Goal: Task Accomplishment & Management: Manage account settings

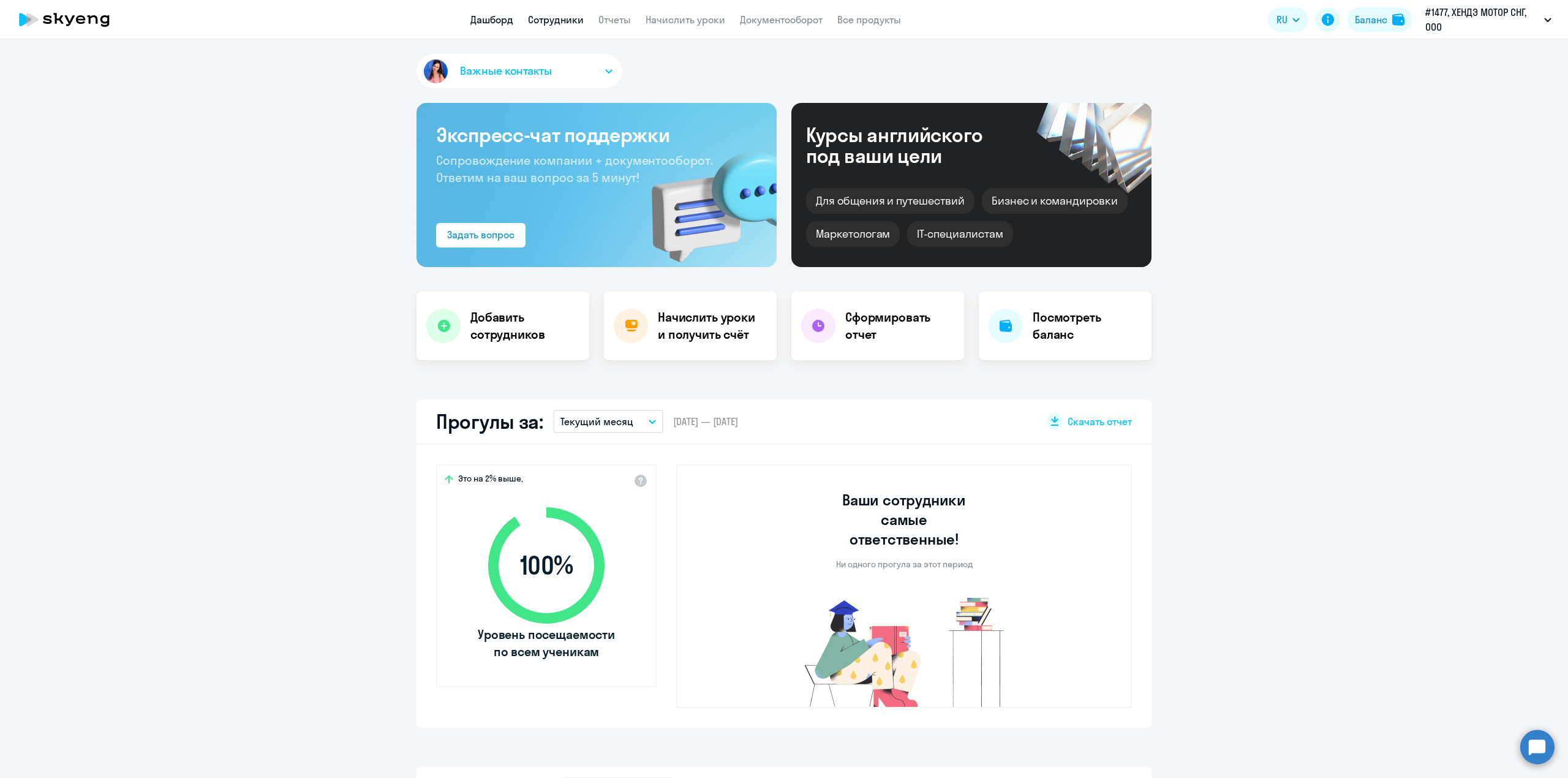
click at [573, 20] on link "Сотрудники" at bounding box center [556, 20] width 56 height 12
select select "30"
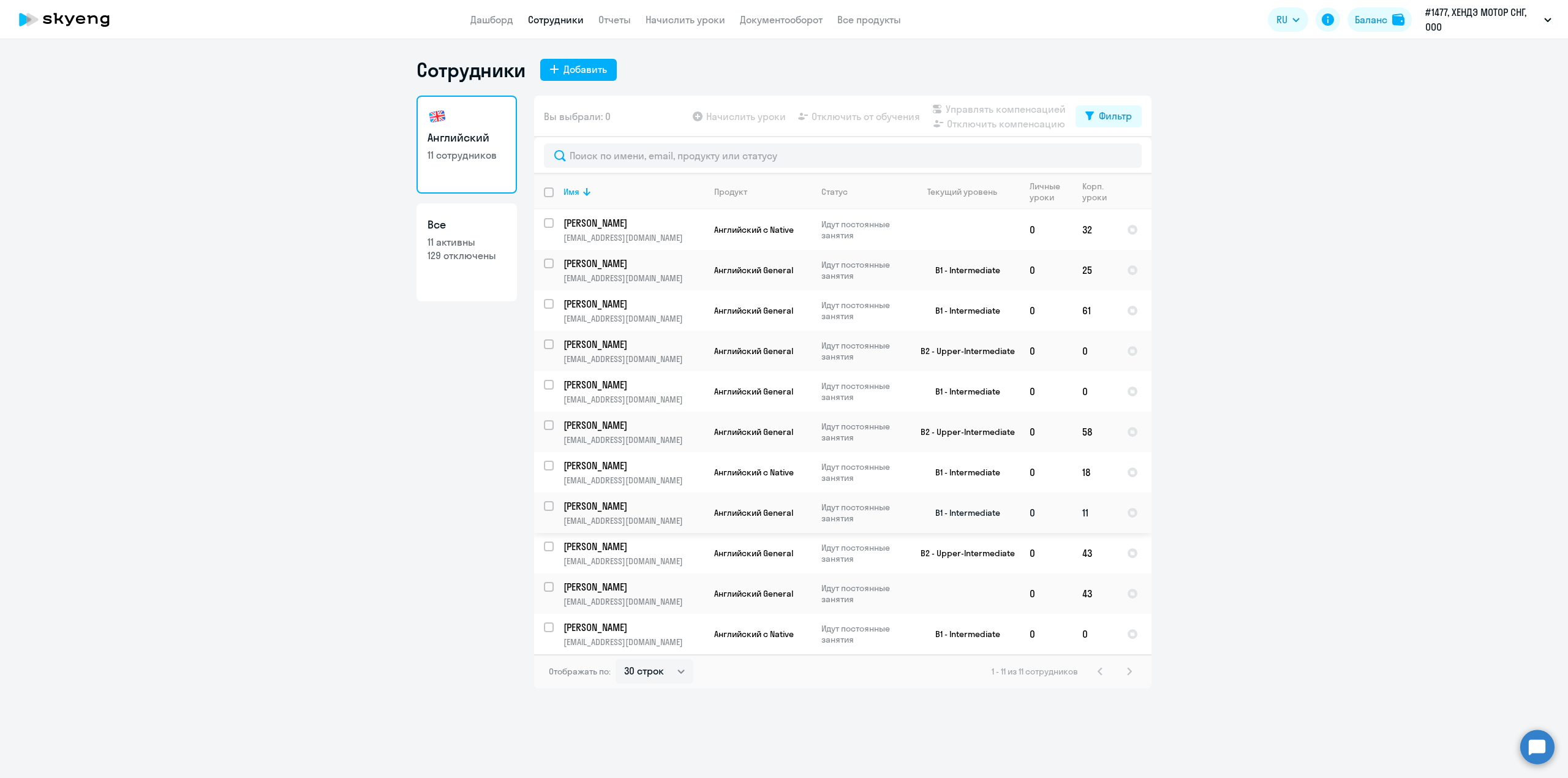
click at [548, 510] on input "select row 20399873" at bounding box center [556, 513] width 25 height 25
checkbox input "true"
click at [860, 116] on span "Отключить от обучения" at bounding box center [865, 116] width 109 height 15
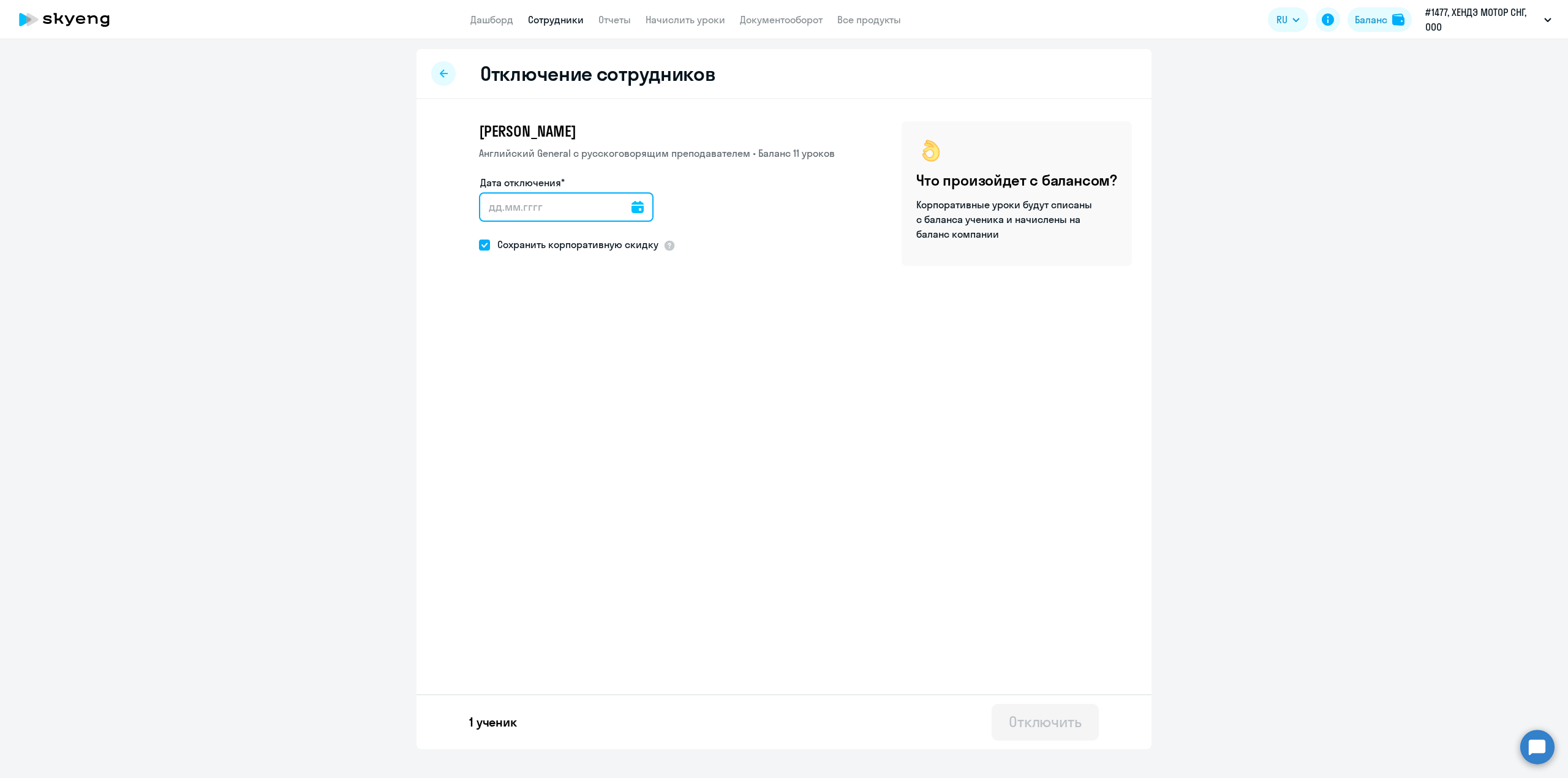
click at [569, 204] on input "Дата отключения*" at bounding box center [566, 207] width 175 height 29
click at [632, 212] on icon at bounding box center [638, 207] width 12 height 12
drag, startPoint x: 544, startPoint y: 351, endPoint x: 540, endPoint y: 344, distance: 8.1
click at [544, 348] on span "8" at bounding box center [545, 346] width 22 height 22
type input "[DATE]"
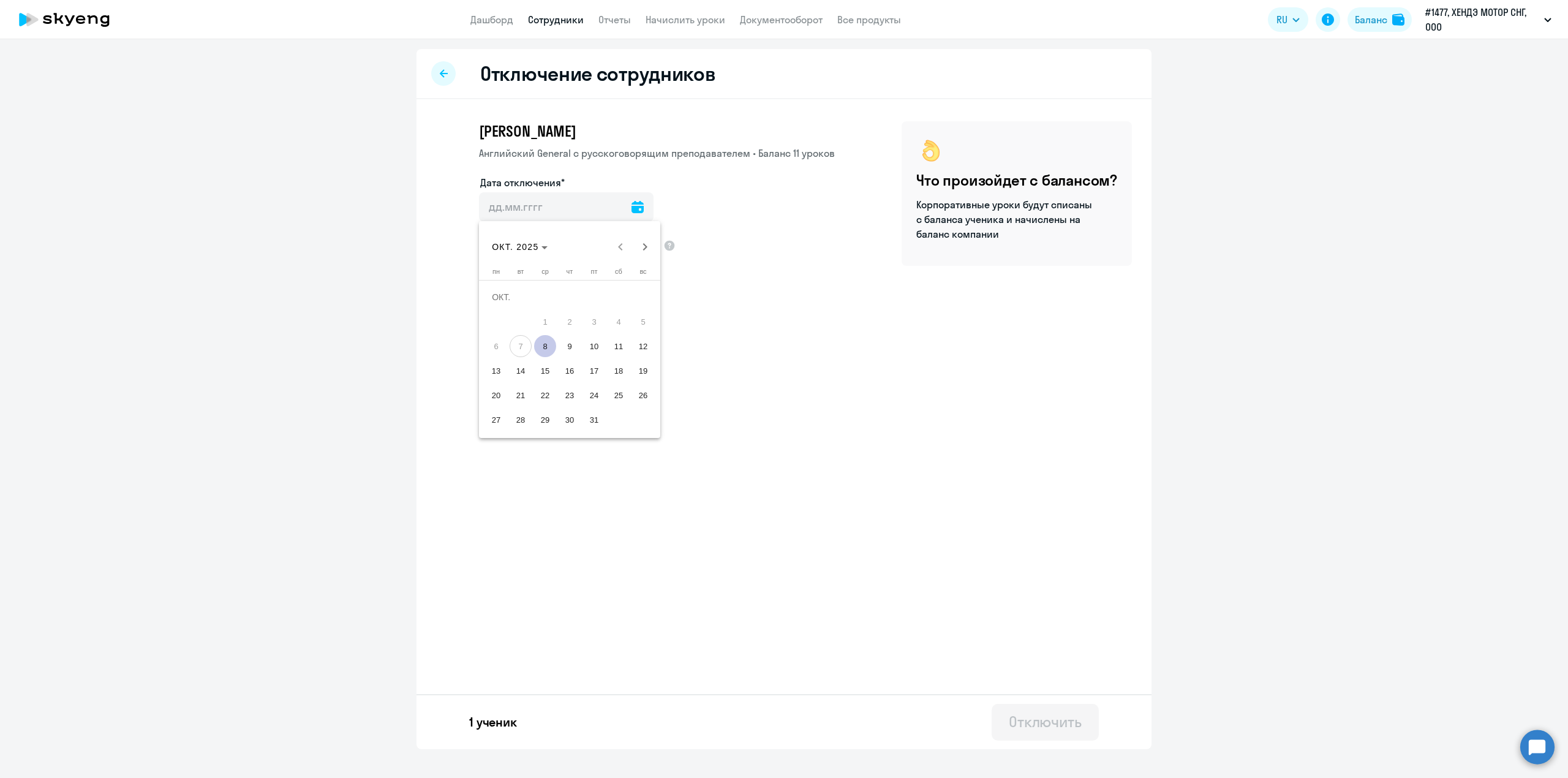
type input "[DATE]"
click at [483, 248] on span at bounding box center [484, 245] width 11 height 11
click at [479, 245] on input "Сохранить корпоративную скидку" at bounding box center [478, 245] width 1 height 1
checkbox input "false"
click at [1050, 725] on div "Отключить" at bounding box center [1045, 722] width 73 height 20
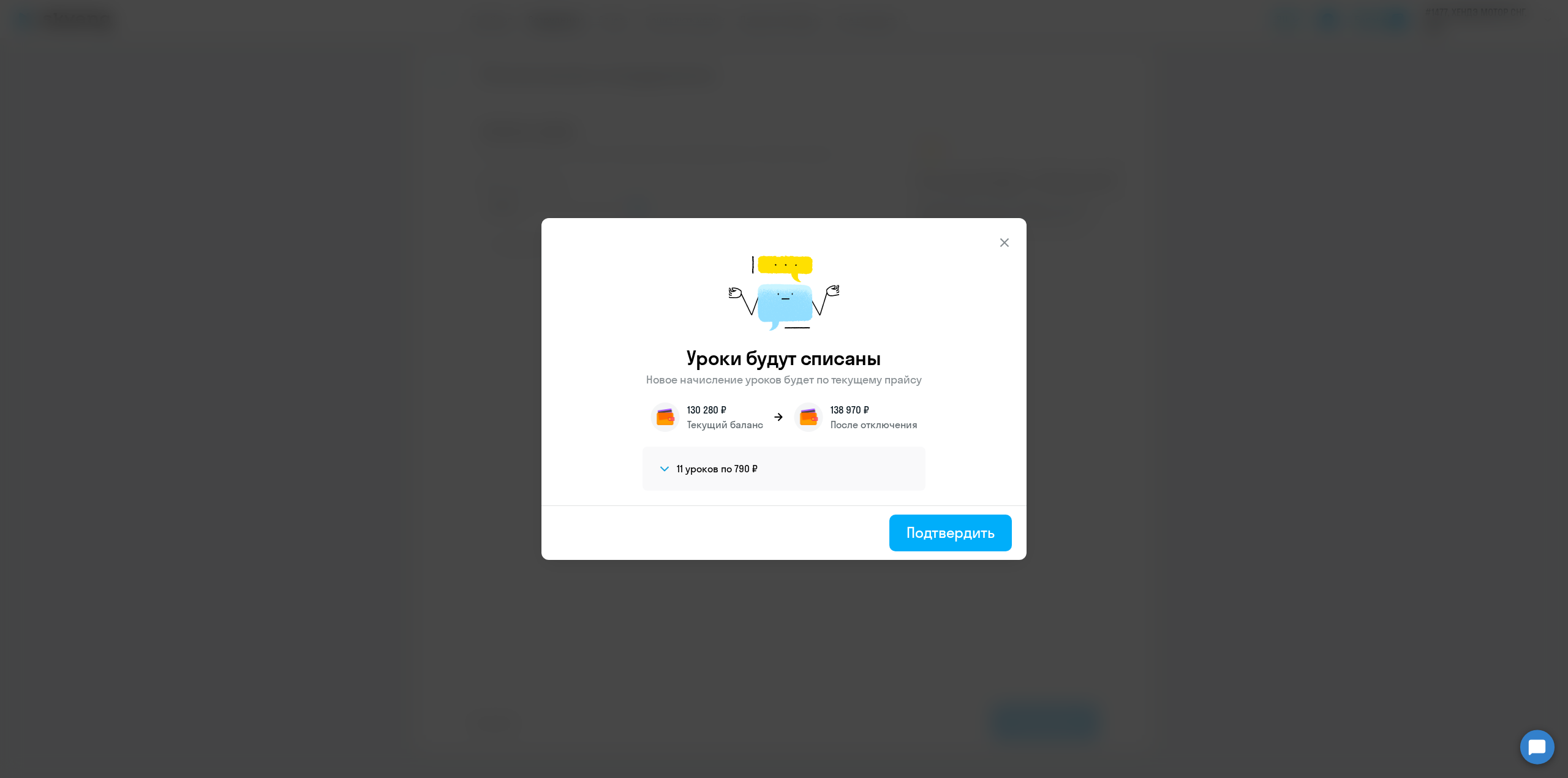
click at [671, 471] on span at bounding box center [665, 468] width 15 height 15
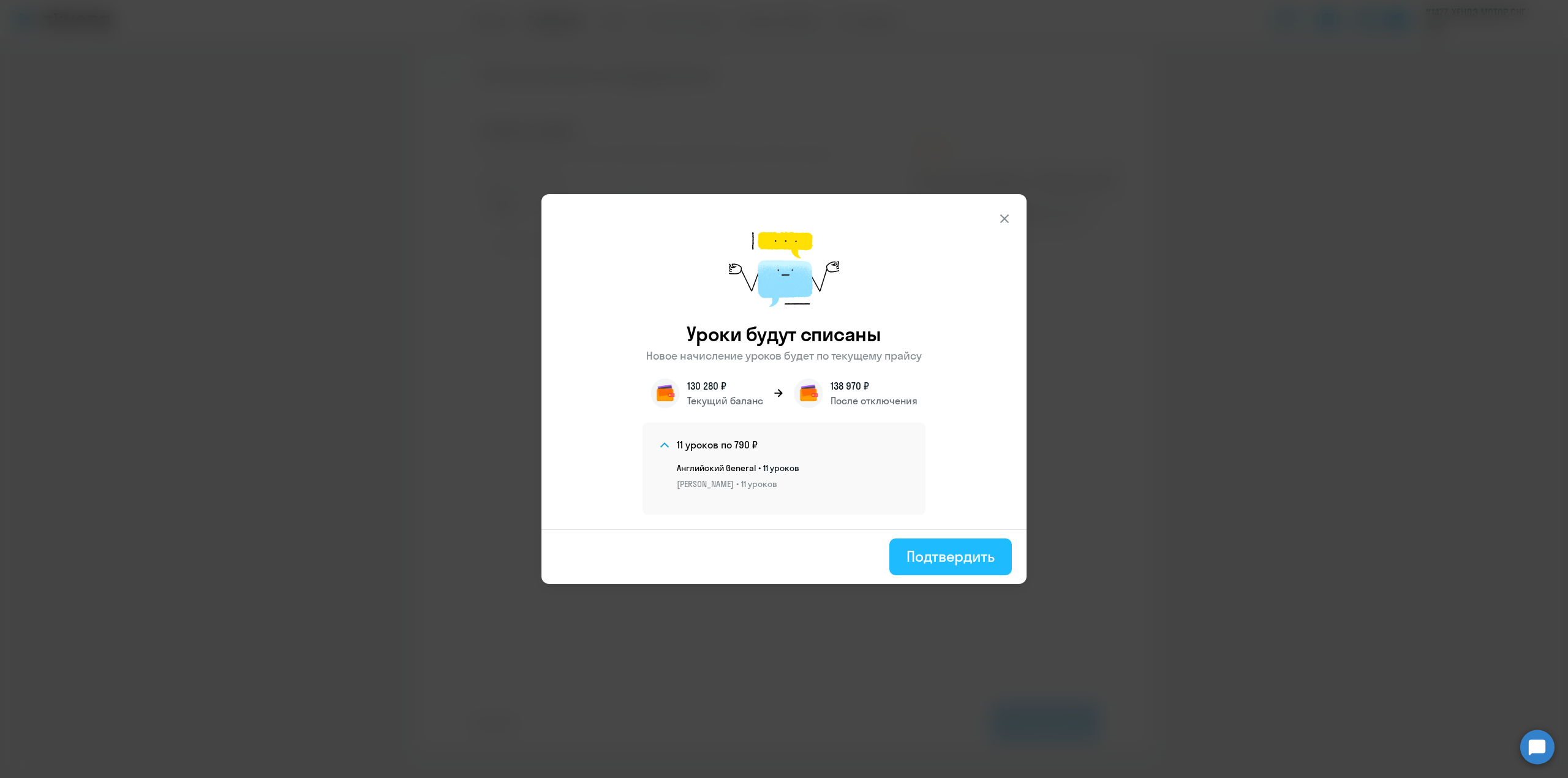
click at [941, 550] on div "Подтвердить" at bounding box center [950, 556] width 88 height 20
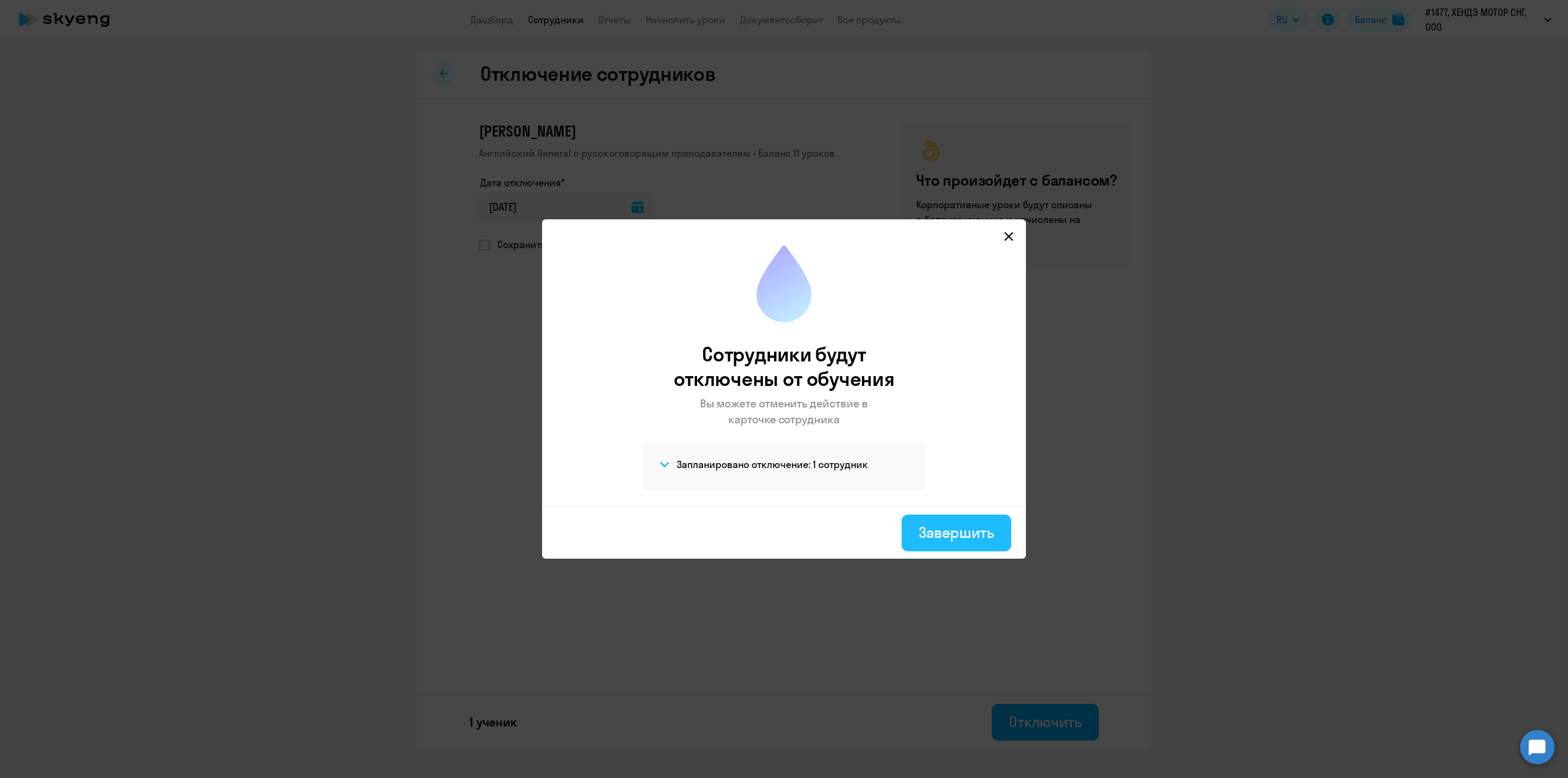
click at [937, 528] on div "Завершить" at bounding box center [956, 532] width 75 height 20
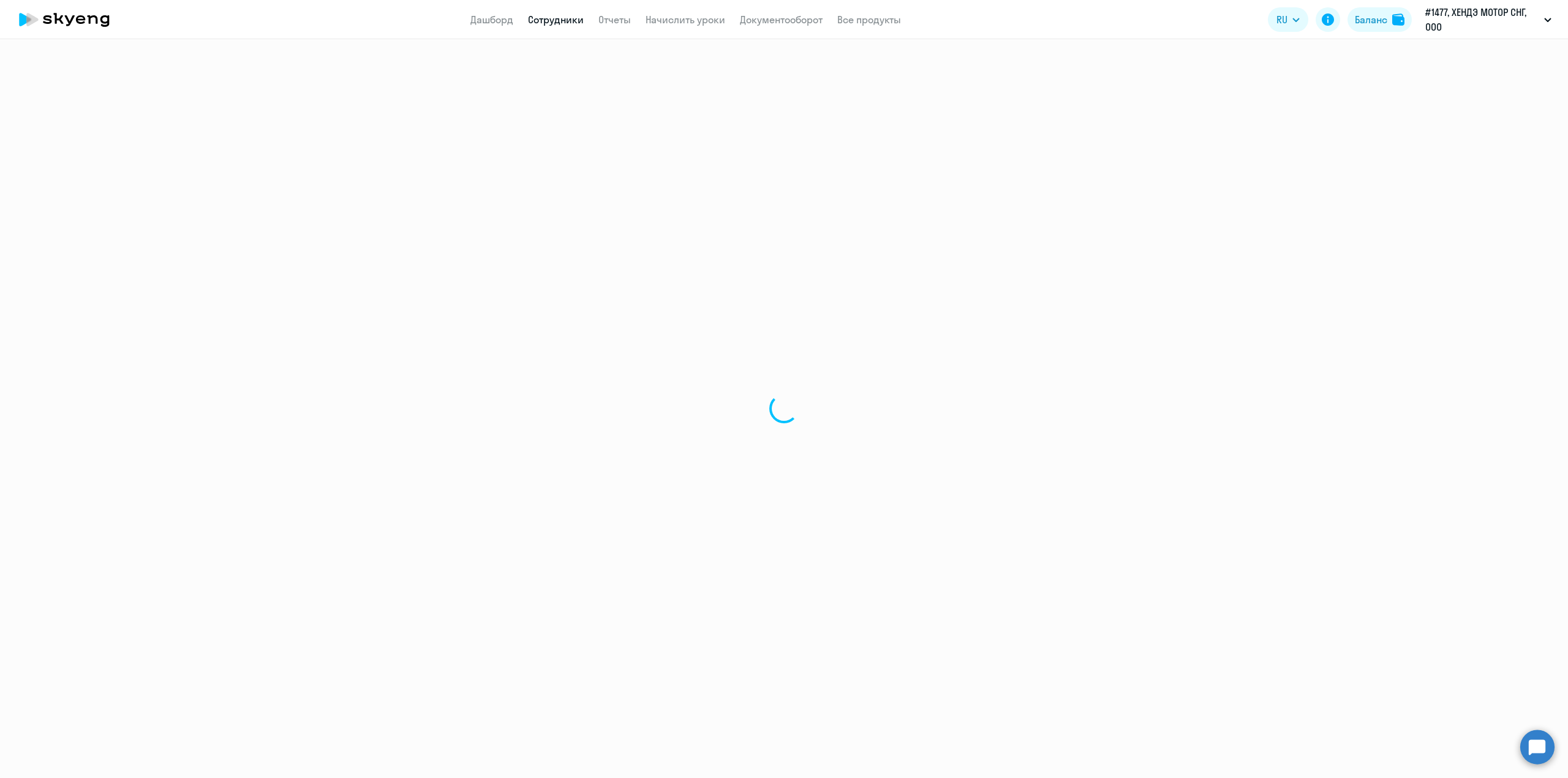
select select "30"
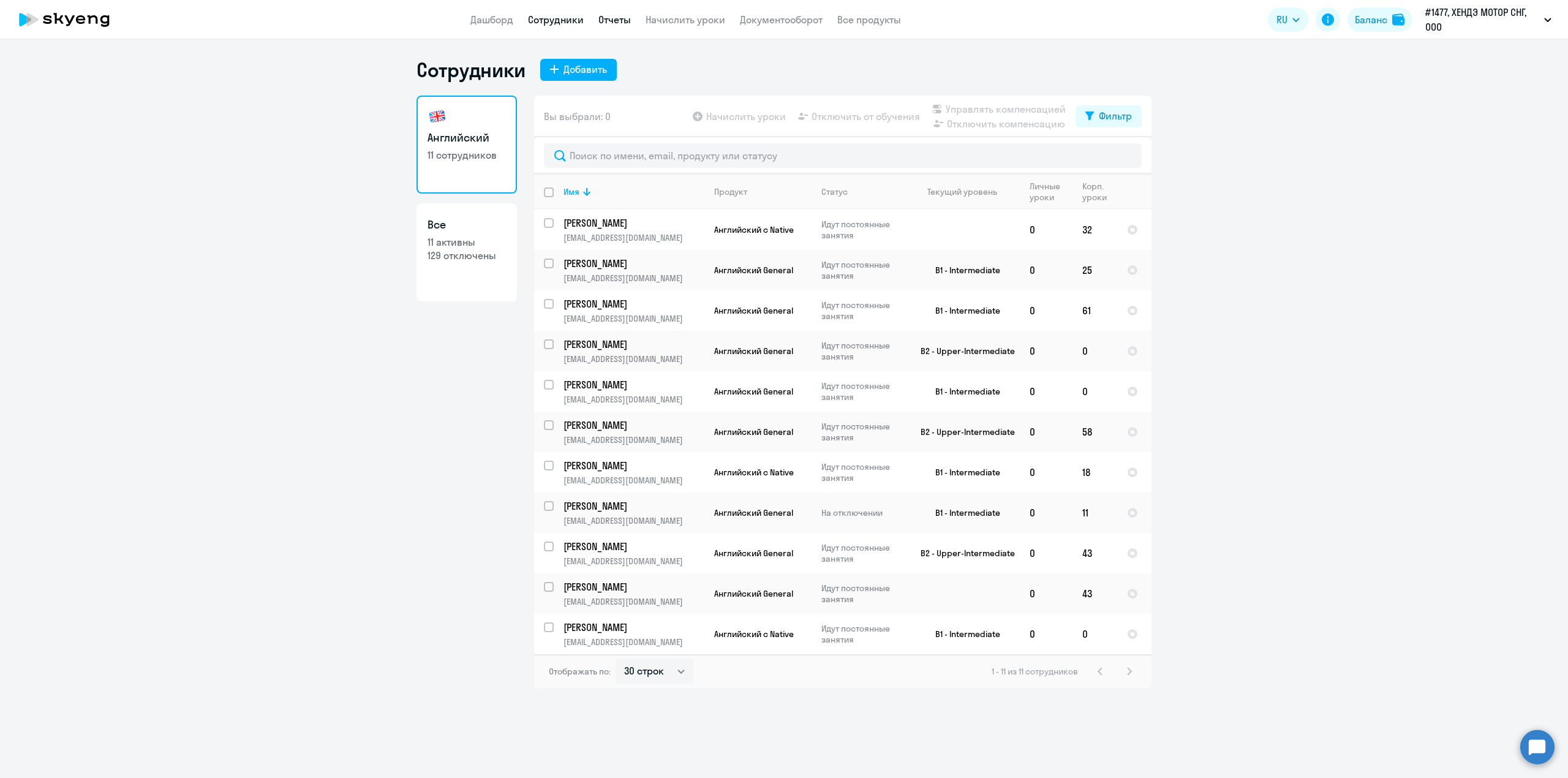
click at [603, 20] on link "Отчеты" at bounding box center [614, 20] width 33 height 12
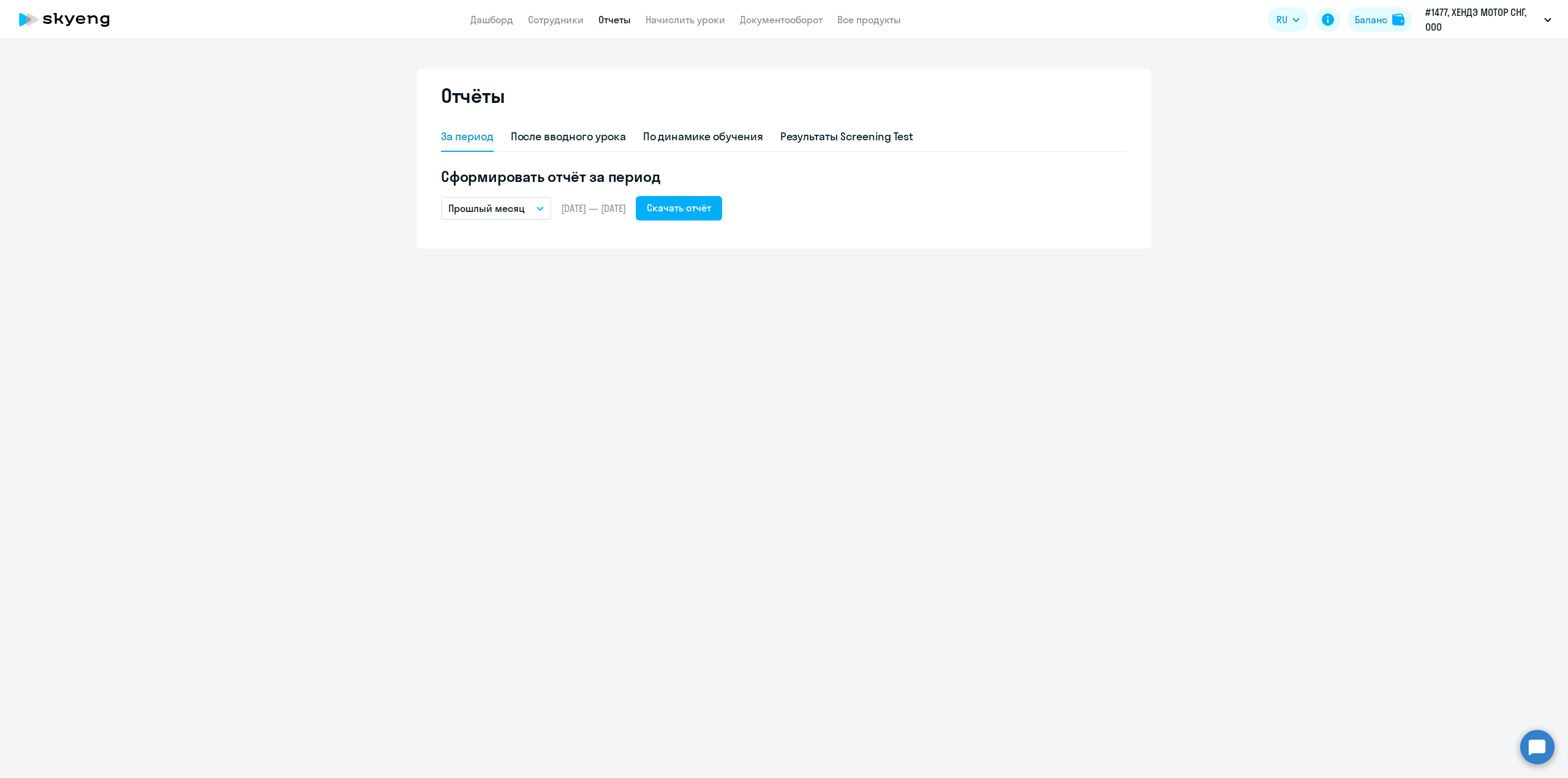
drag, startPoint x: 502, startPoint y: 200, endPoint x: 501, endPoint y: 207, distance: 7.1
click at [501, 200] on button "Прошлый месяц" at bounding box center [496, 208] width 110 height 23
drag, startPoint x: 490, startPoint y: 246, endPoint x: 677, endPoint y: 211, distance: 190.2
click at [491, 246] on li "Текущий месяц" at bounding box center [505, 243] width 129 height 31
click at [711, 204] on div "Скачать отчёт" at bounding box center [679, 208] width 64 height 15
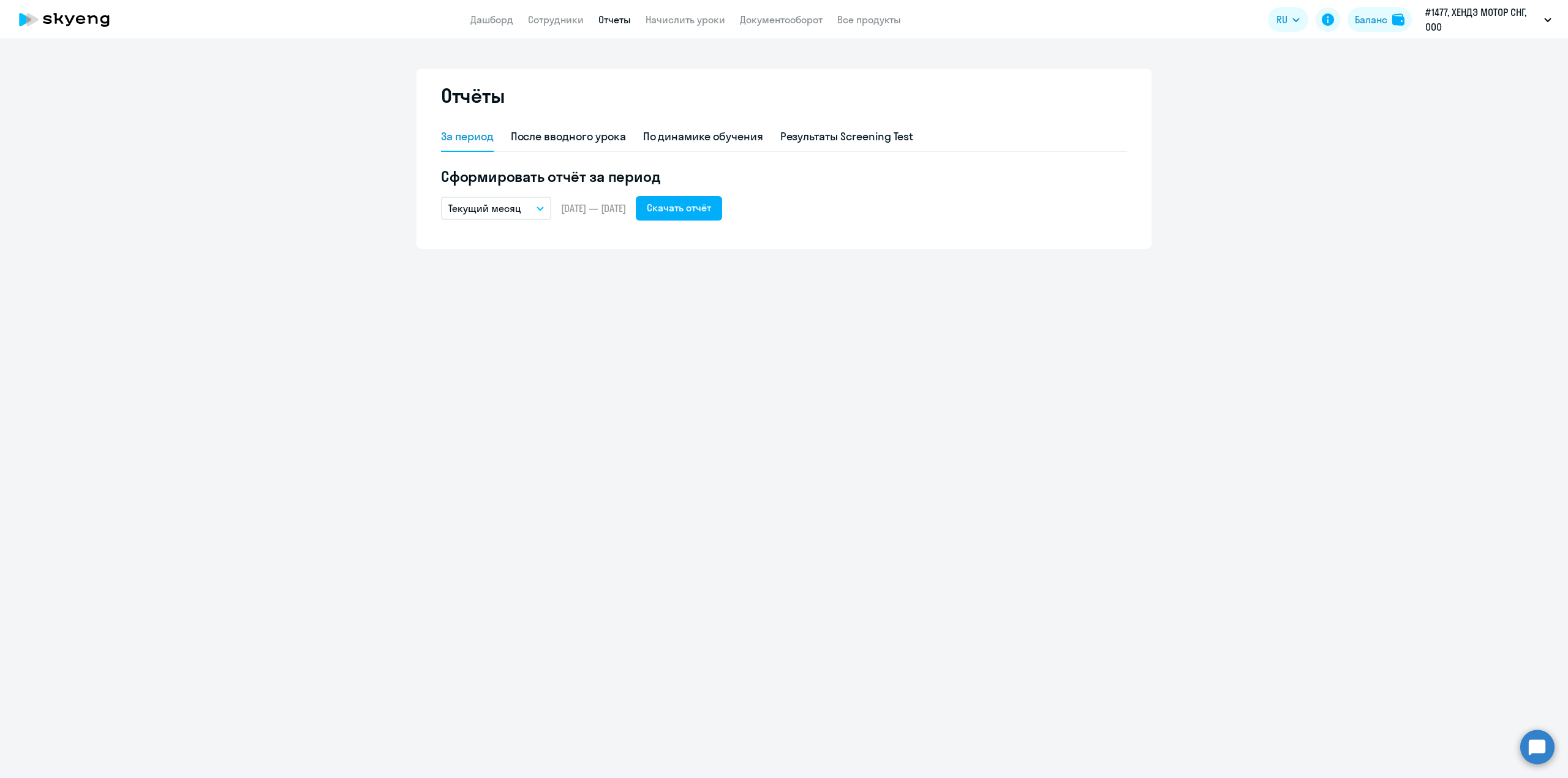
click at [522, 212] on button "Текущий месяц" at bounding box center [496, 208] width 110 height 23
drag, startPoint x: 475, startPoint y: 274, endPoint x: 510, endPoint y: 253, distance: 40.8
click at [476, 273] on li "Прошлый месяц" at bounding box center [505, 273] width 129 height 31
click at [711, 208] on div "Скачать отчёт" at bounding box center [679, 208] width 64 height 15
click at [559, 22] on link "Сотрудники" at bounding box center [556, 20] width 56 height 12
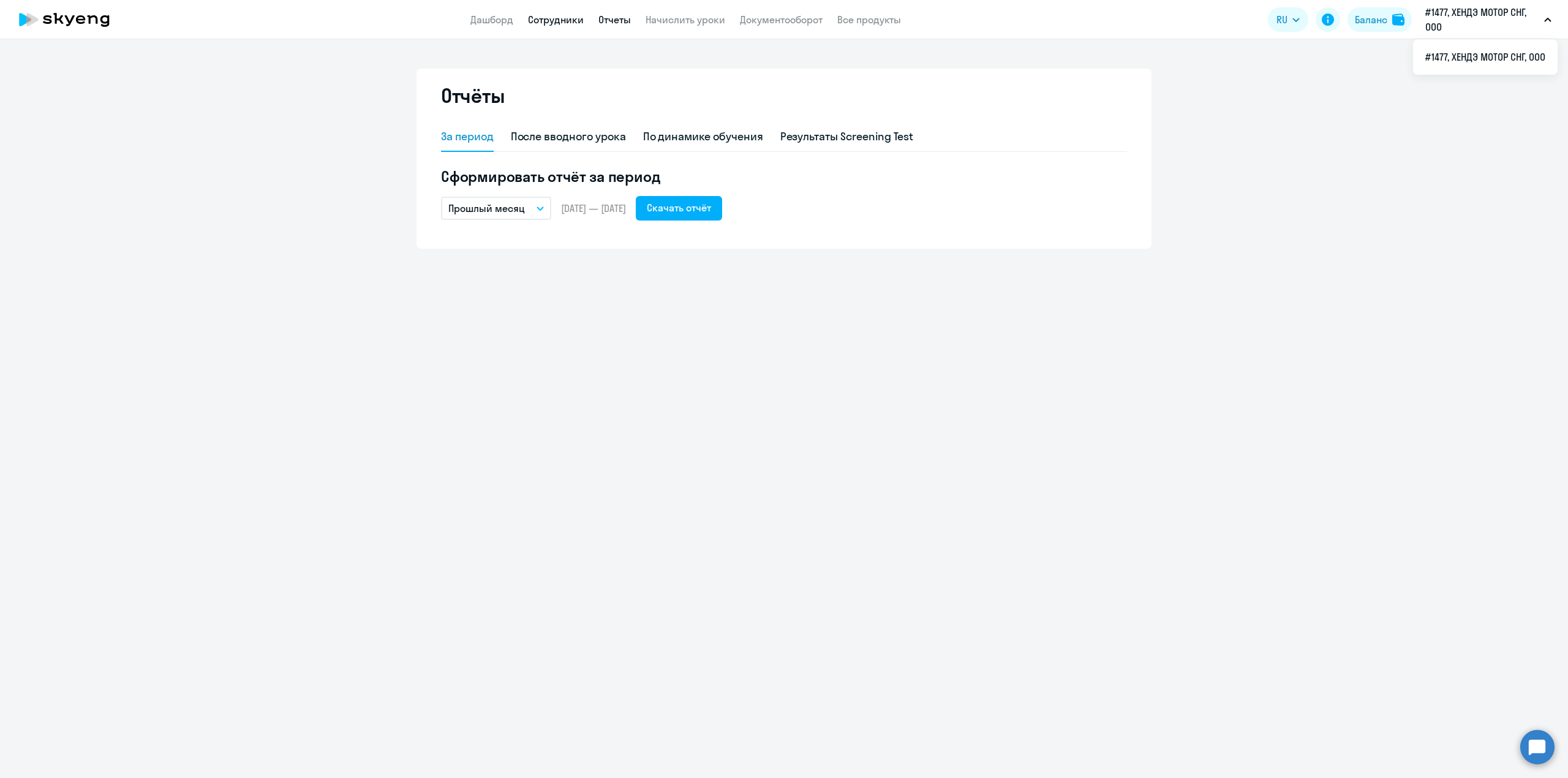
select select "30"
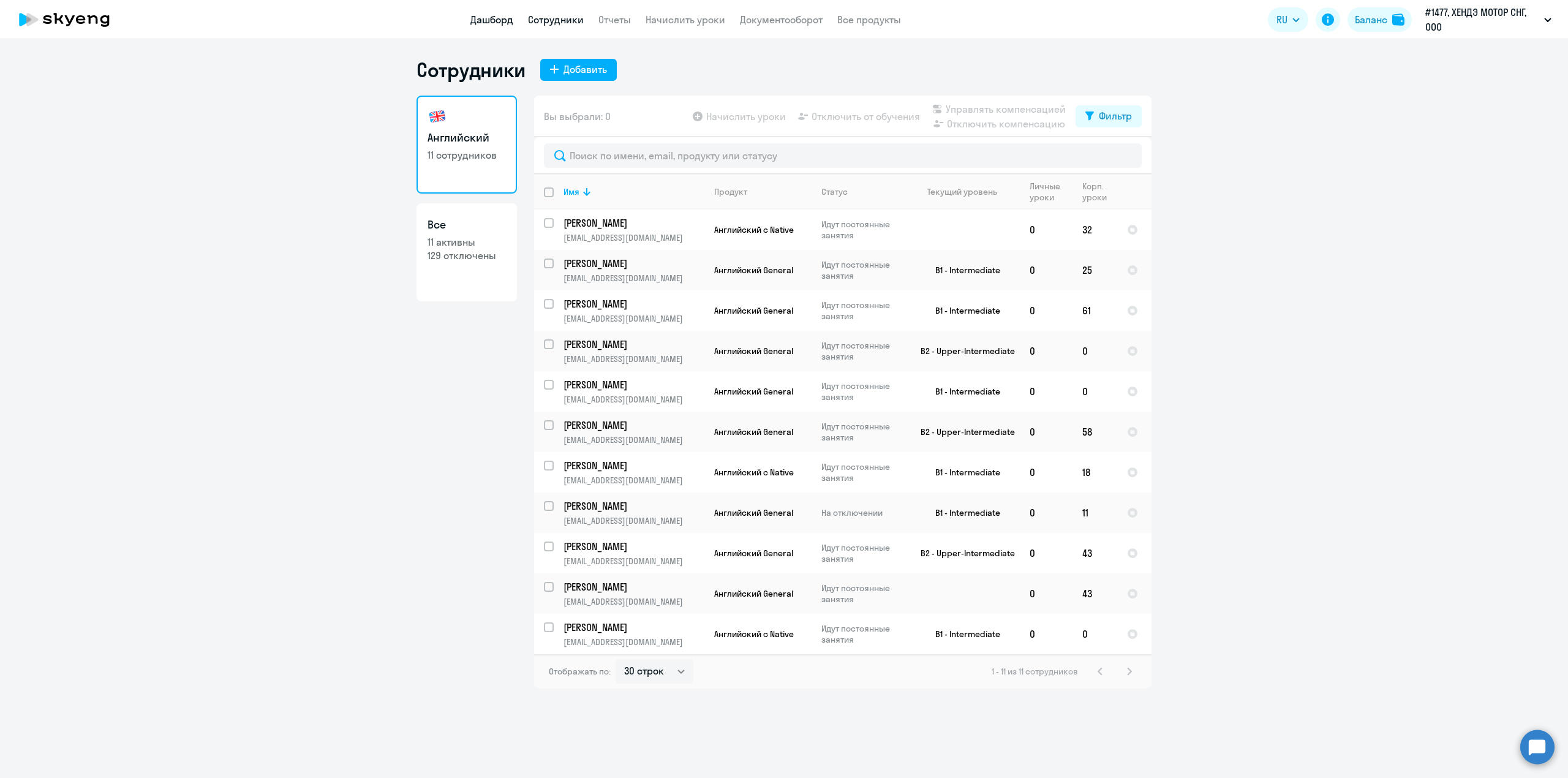
click at [488, 18] on link "Дашборд" at bounding box center [492, 20] width 43 height 12
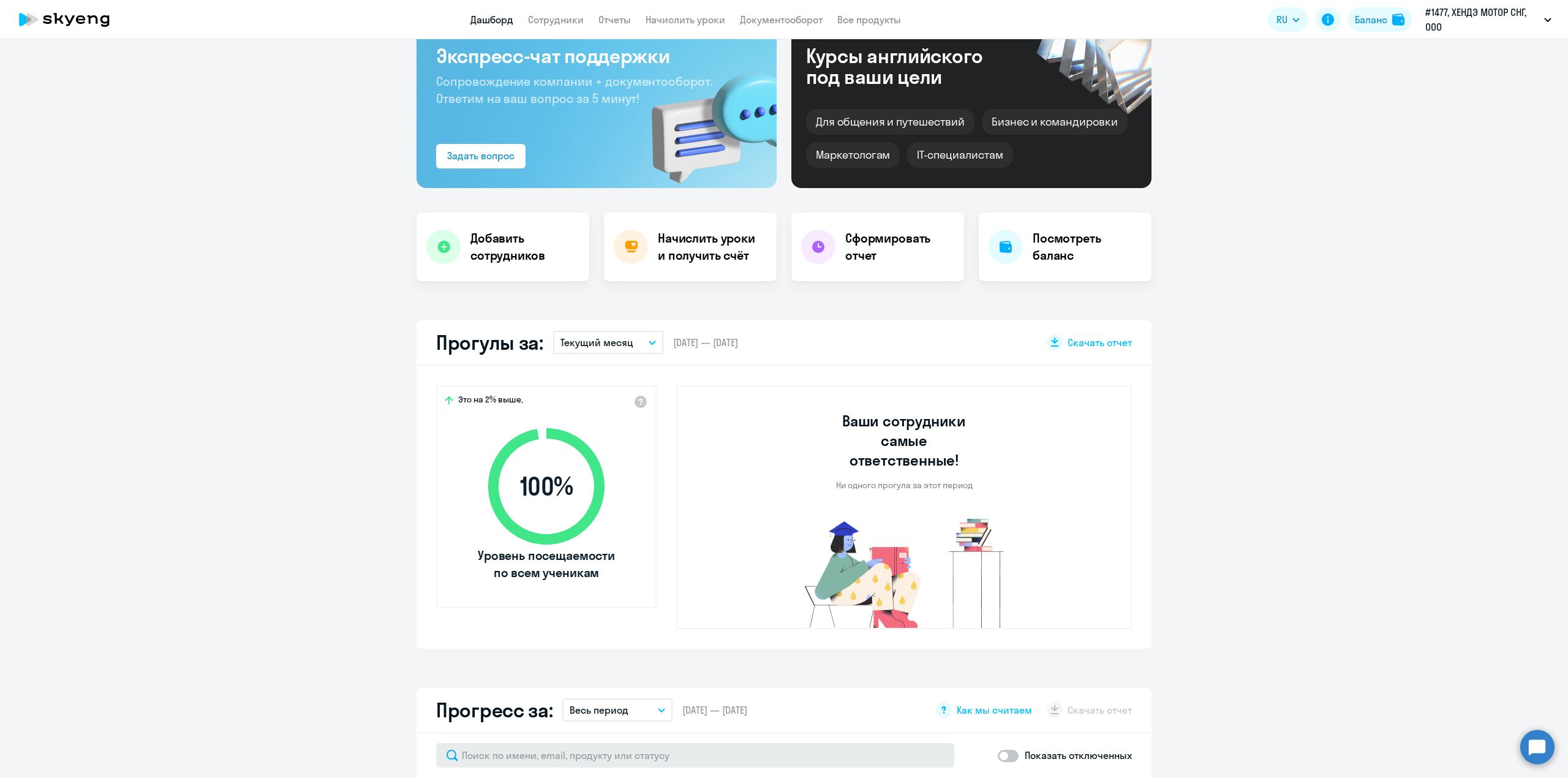
scroll to position [326, 0]
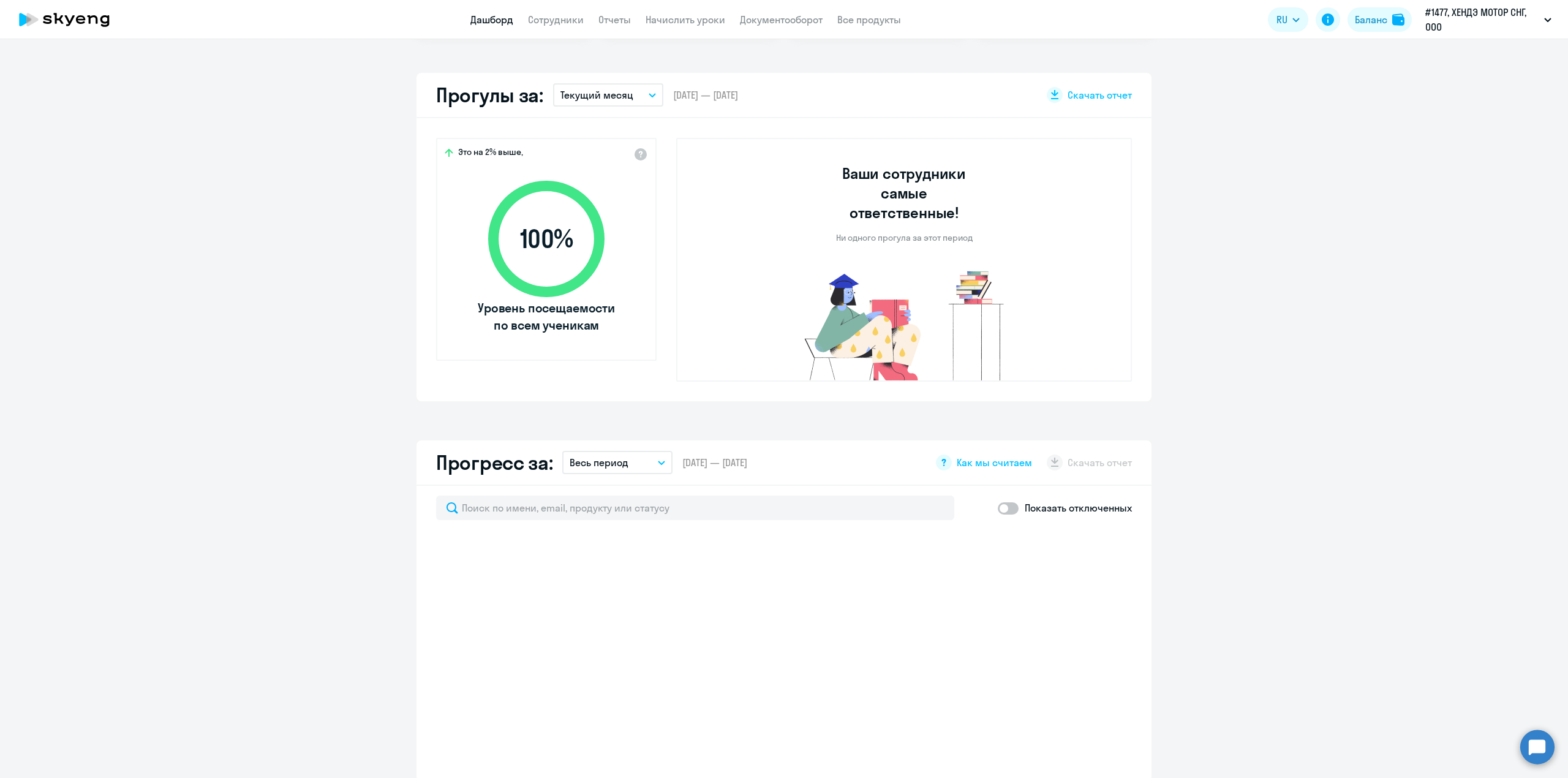
click at [616, 97] on p "Текущий месяц" at bounding box center [597, 95] width 73 height 15
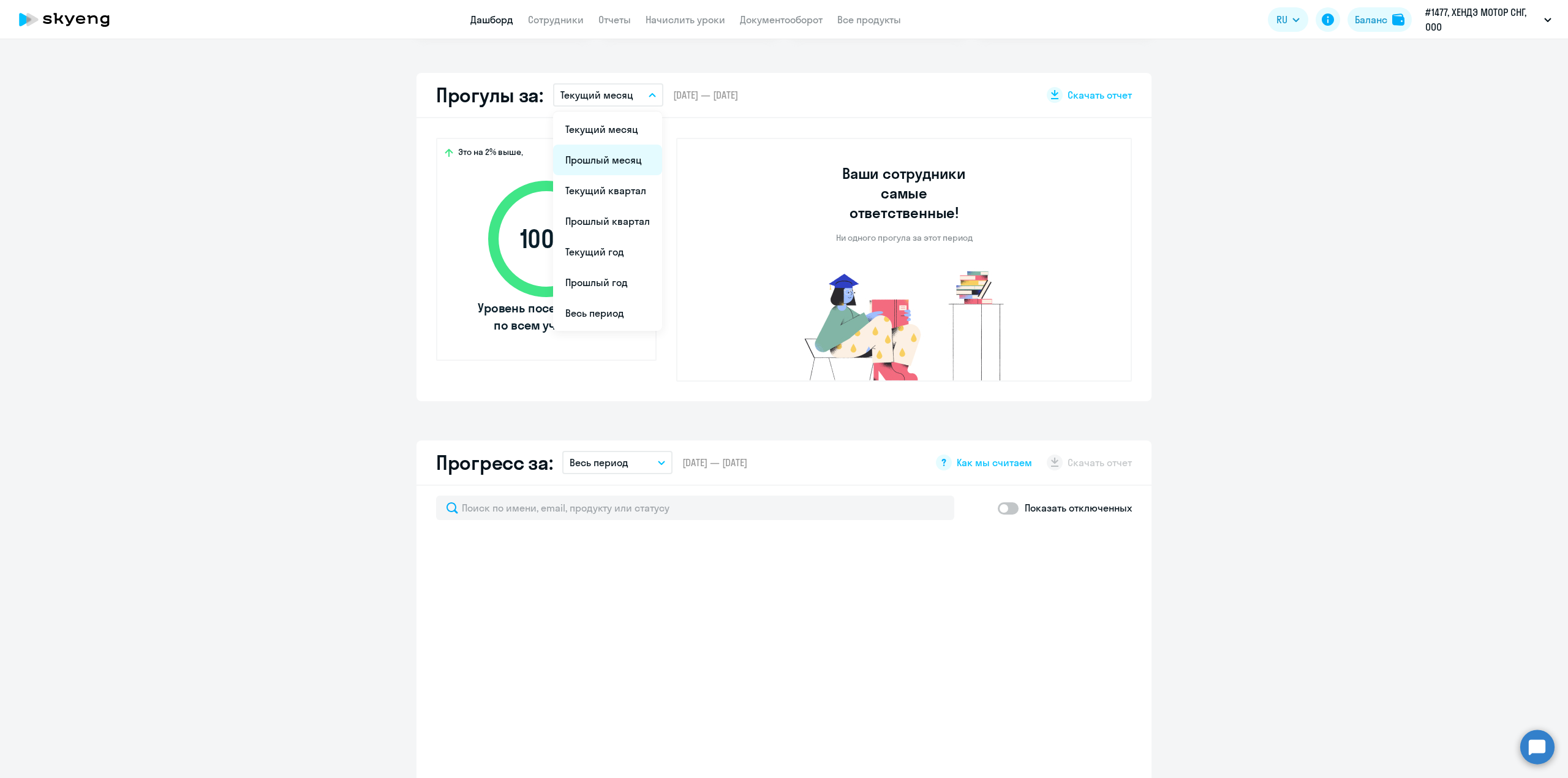
click at [584, 156] on li "Прошлый месяц" at bounding box center [608, 160] width 109 height 31
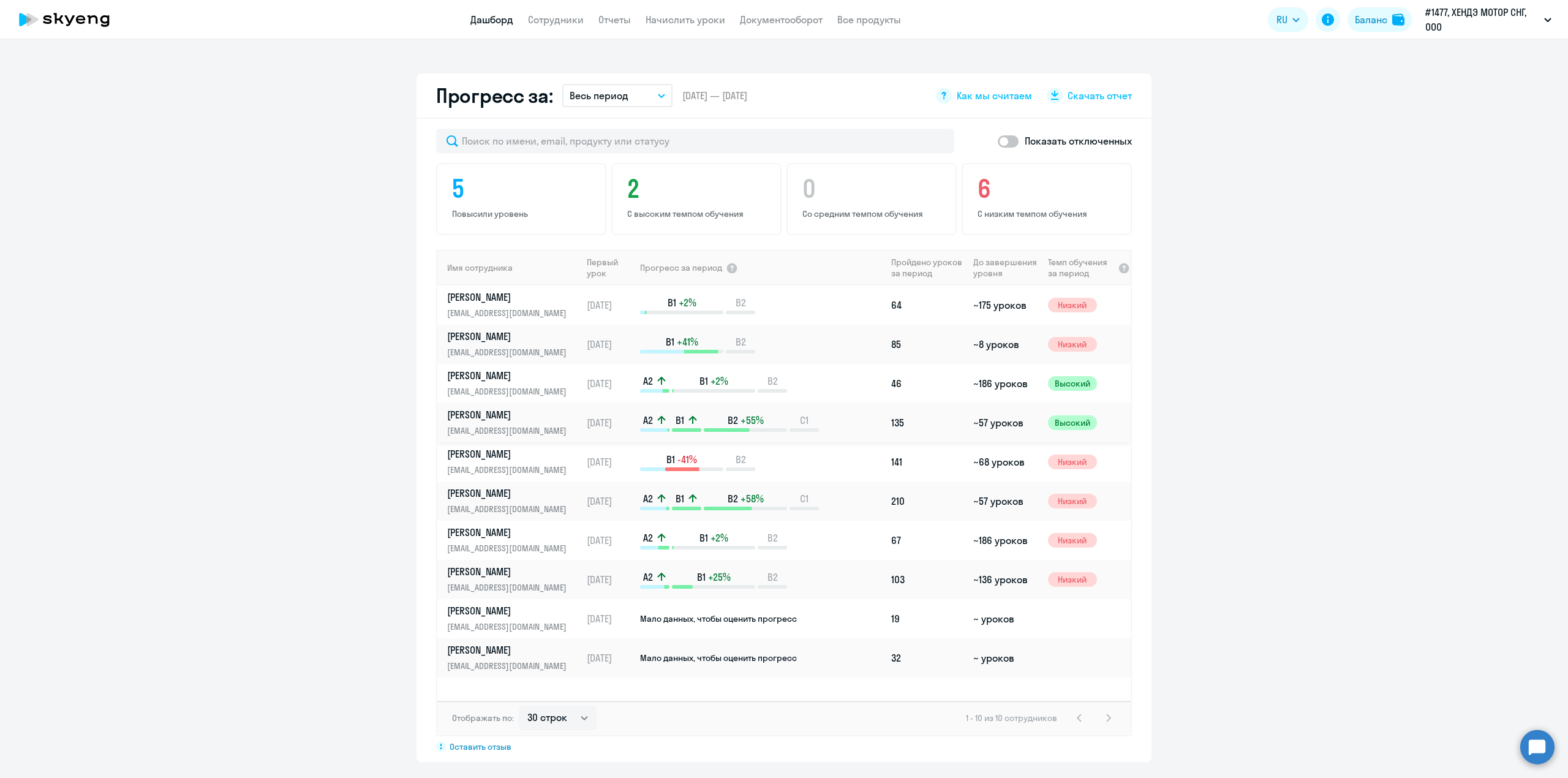
scroll to position [679, 0]
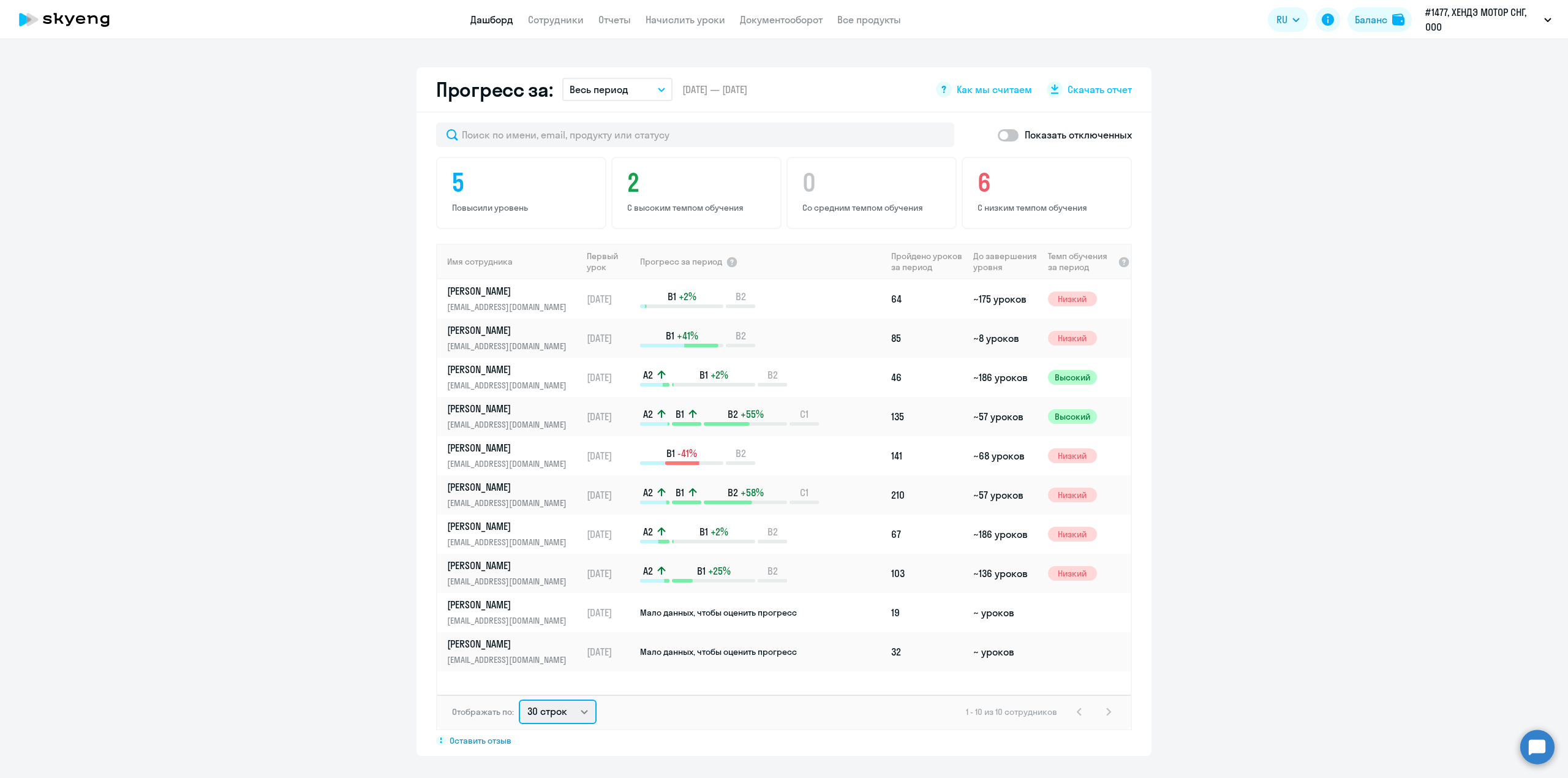
click at [557, 713] on select "30 строк 50 строк 100 строк" at bounding box center [557, 712] width 78 height 25
select select "100"
click at [519, 700] on select "30 строк 50 строк 100 строк" at bounding box center [557, 712] width 78 height 25
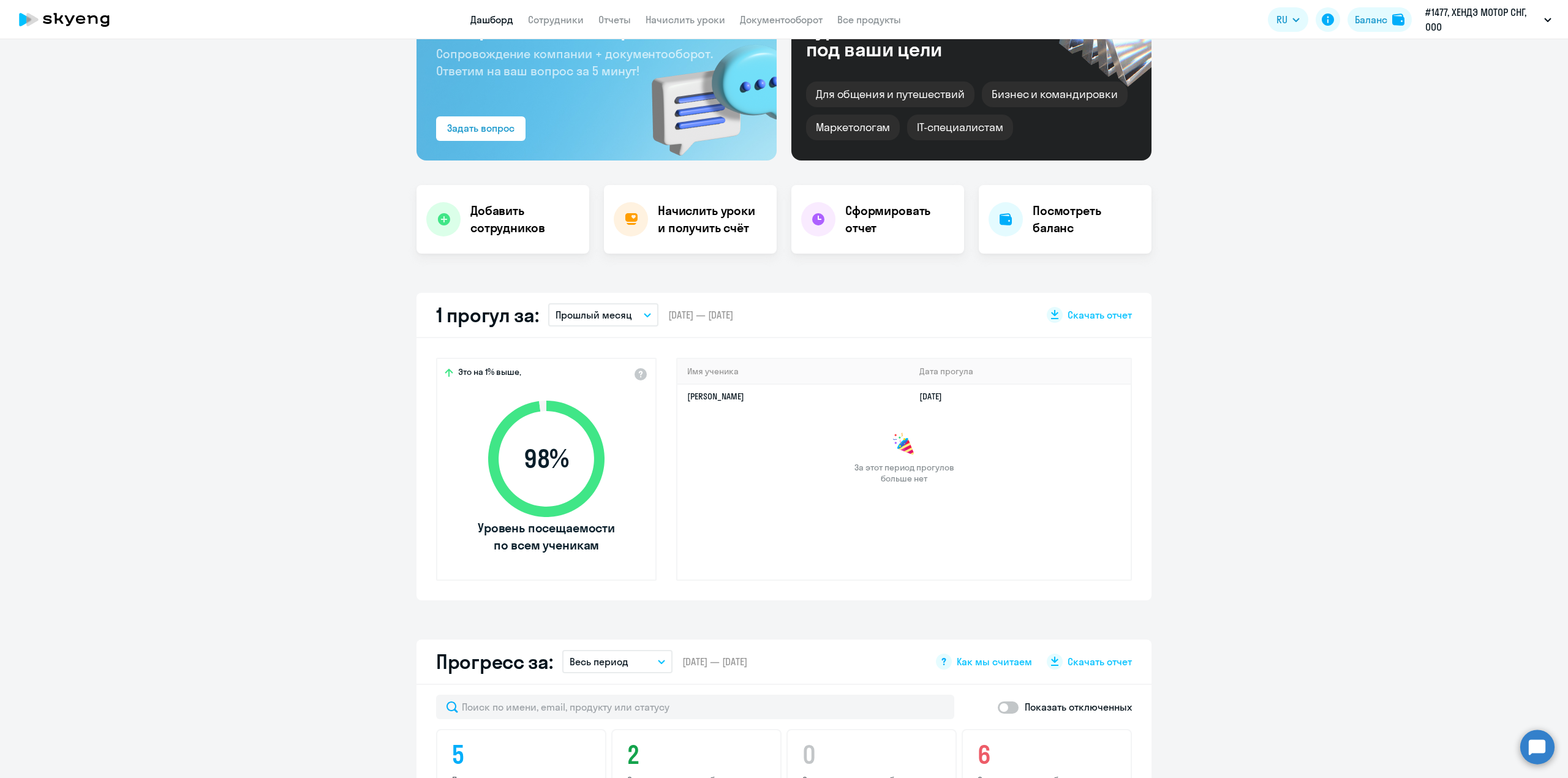
scroll to position [0, 0]
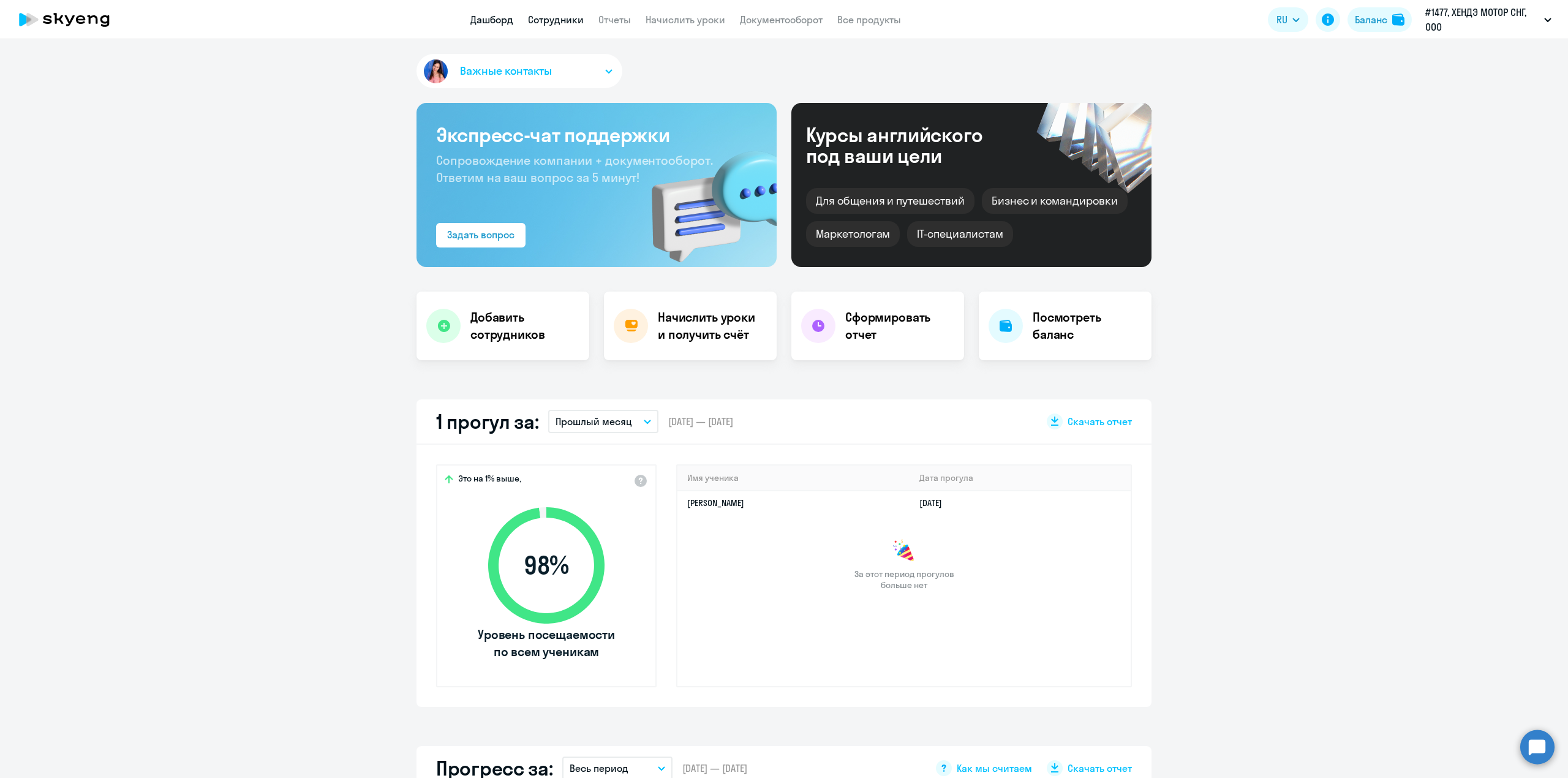
click at [564, 21] on link "Сотрудники" at bounding box center [556, 20] width 56 height 12
select select "30"
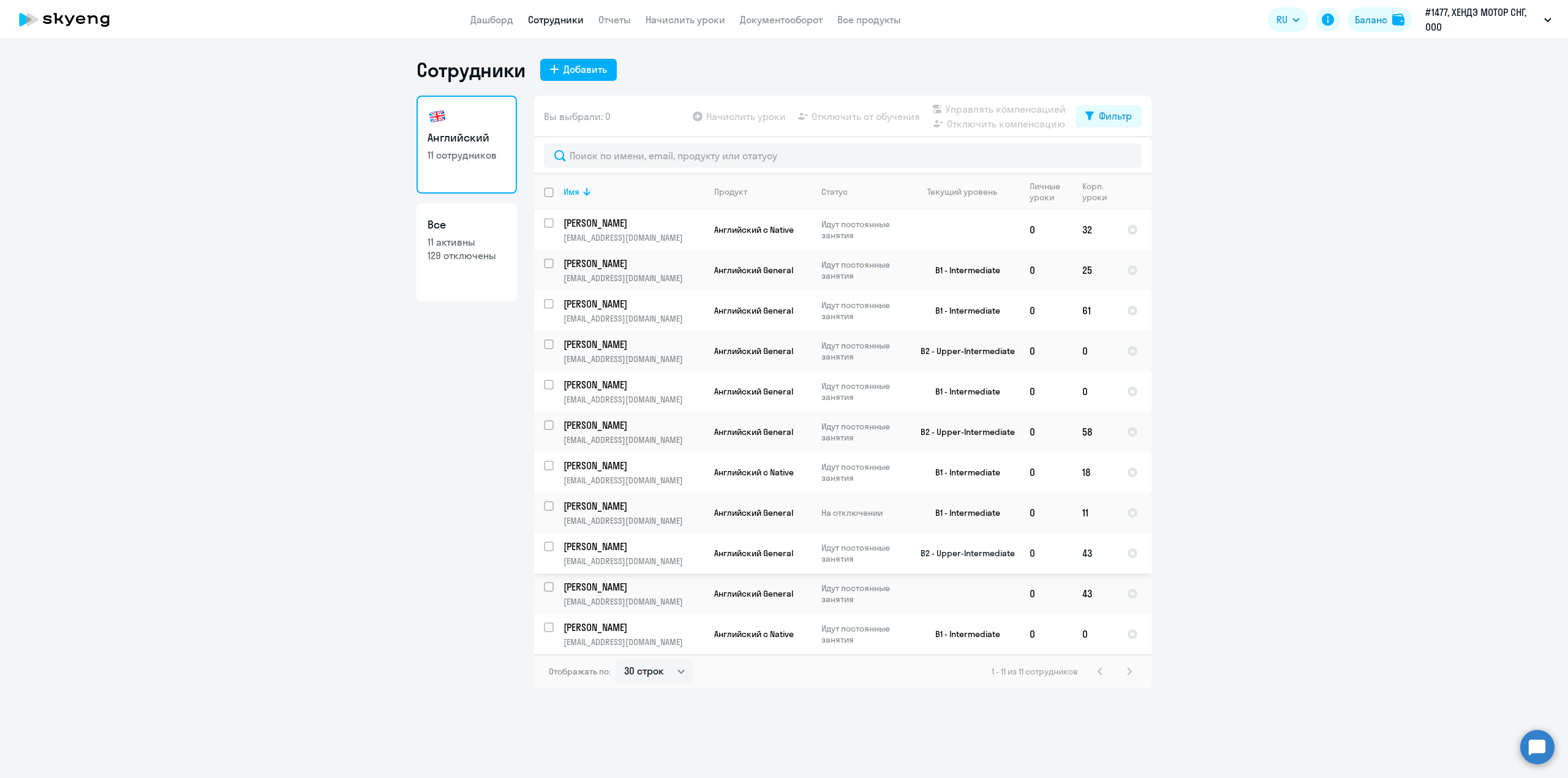
click at [629, 552] on p "[PERSON_NAME]" at bounding box center [633, 546] width 139 height 13
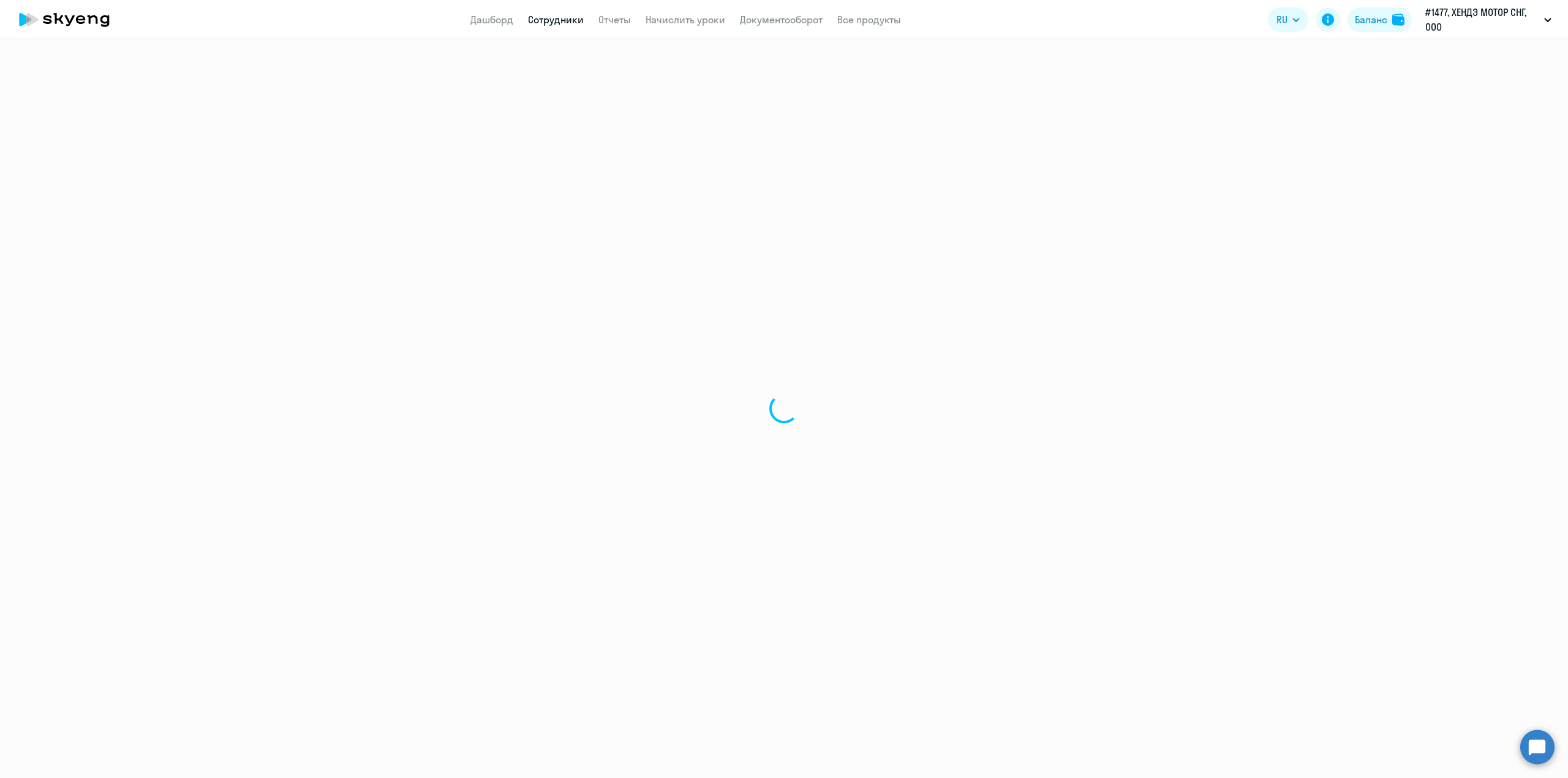
select select "english"
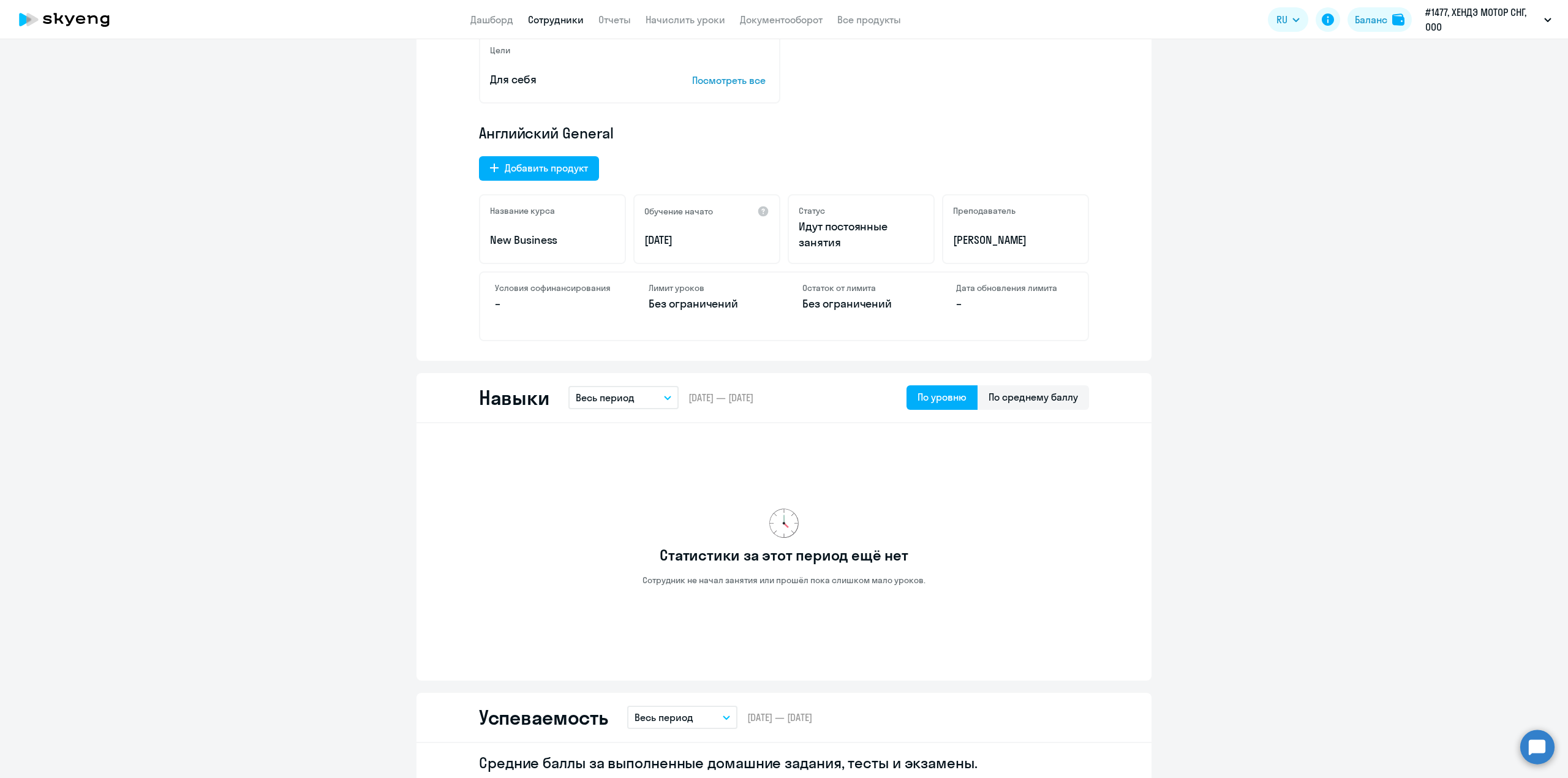
scroll to position [653, 0]
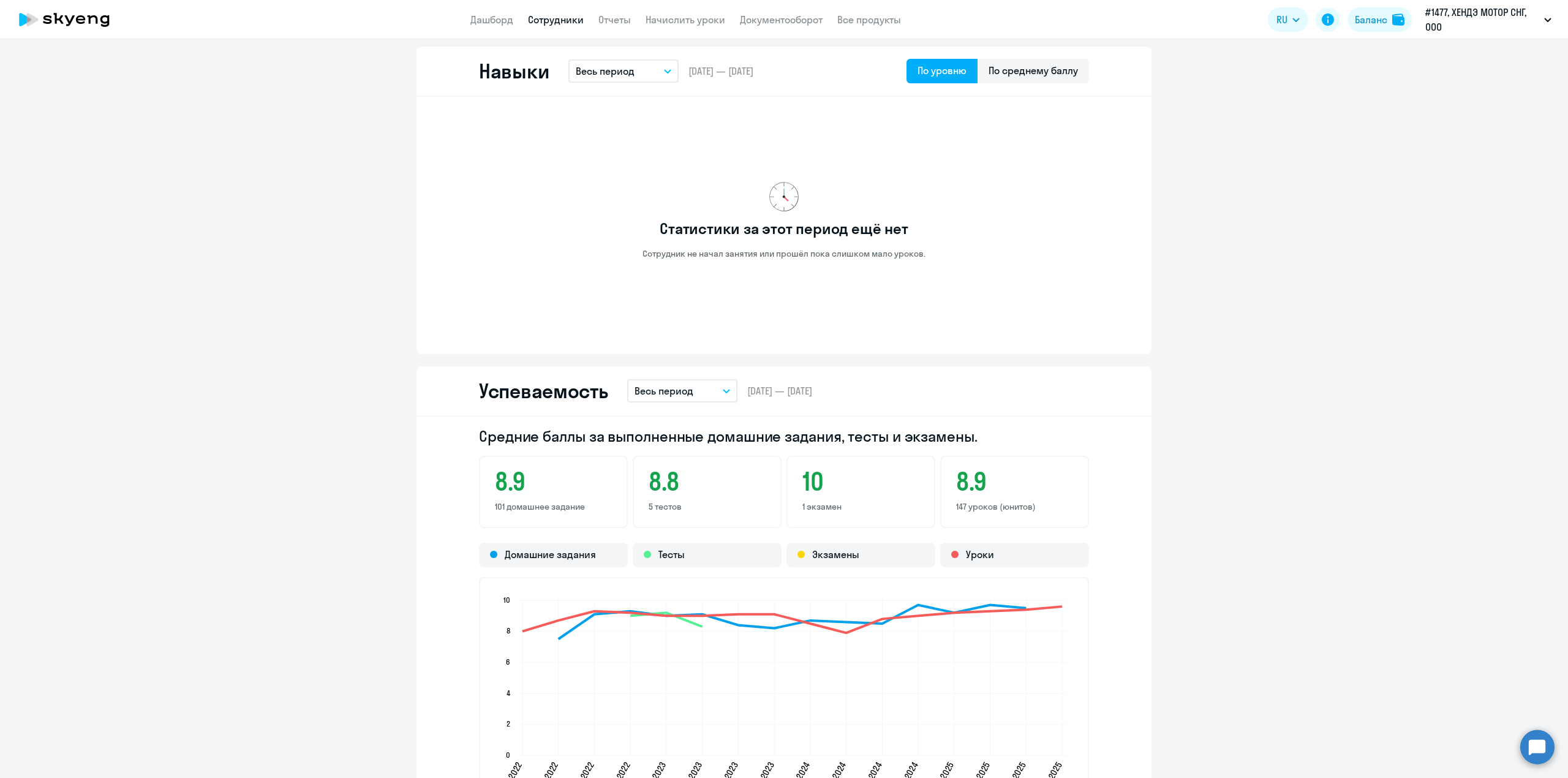
click at [701, 390] on button "Весь период" at bounding box center [683, 391] width 110 height 23
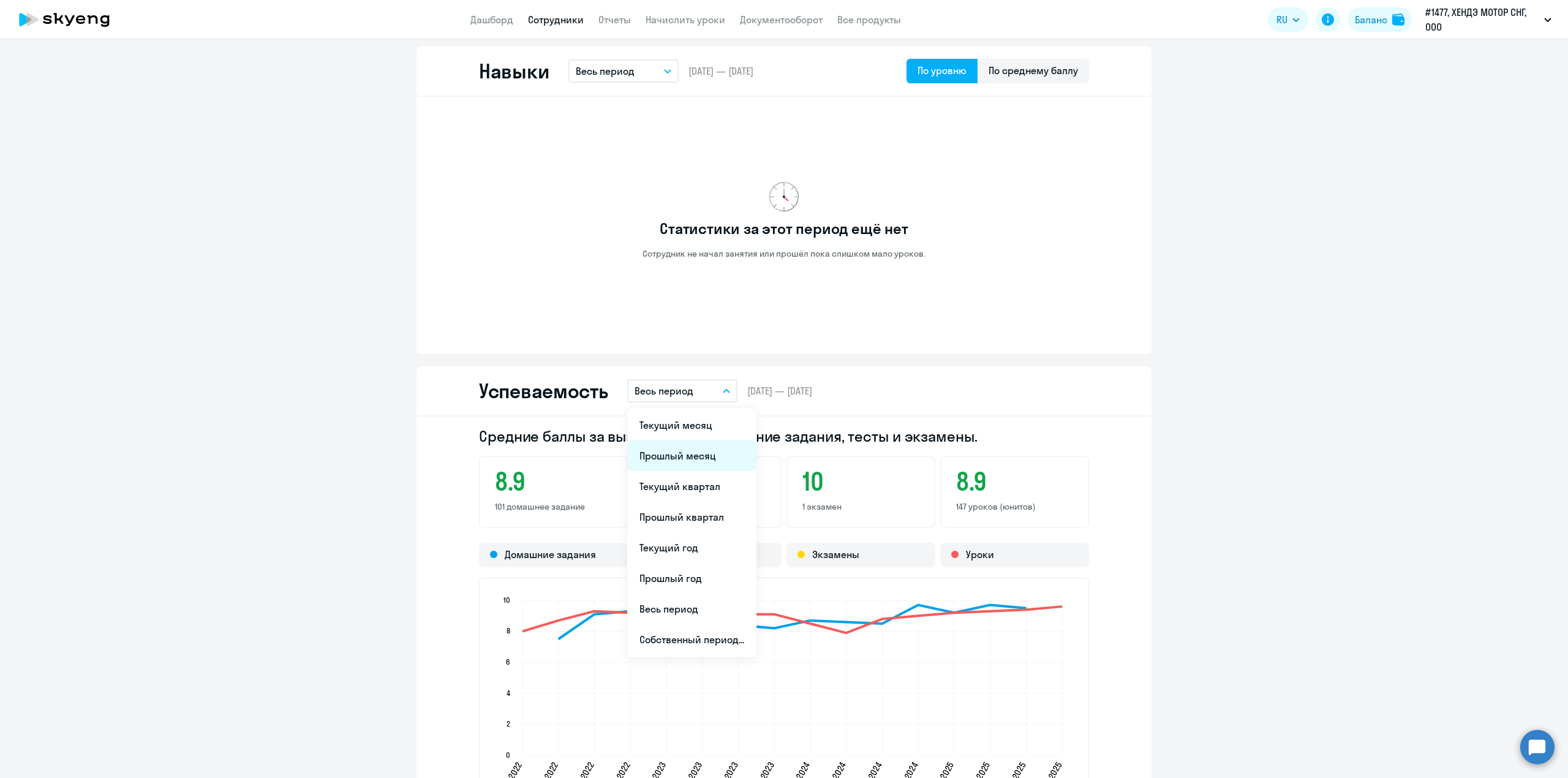
click at [691, 452] on li "Прошлый месяц" at bounding box center [692, 456] width 129 height 31
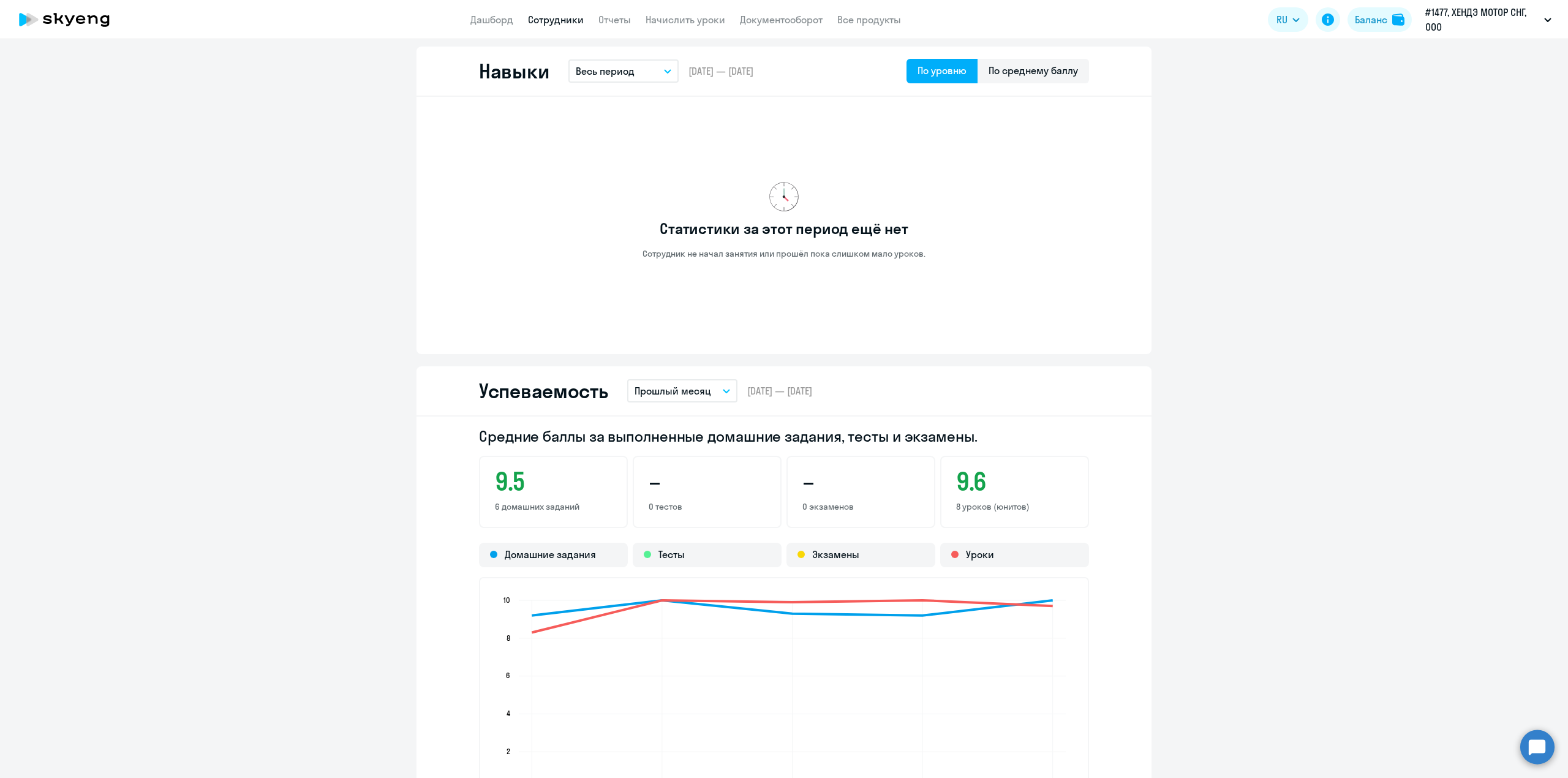
click at [681, 391] on p "Прошлый месяц" at bounding box center [673, 391] width 77 height 15
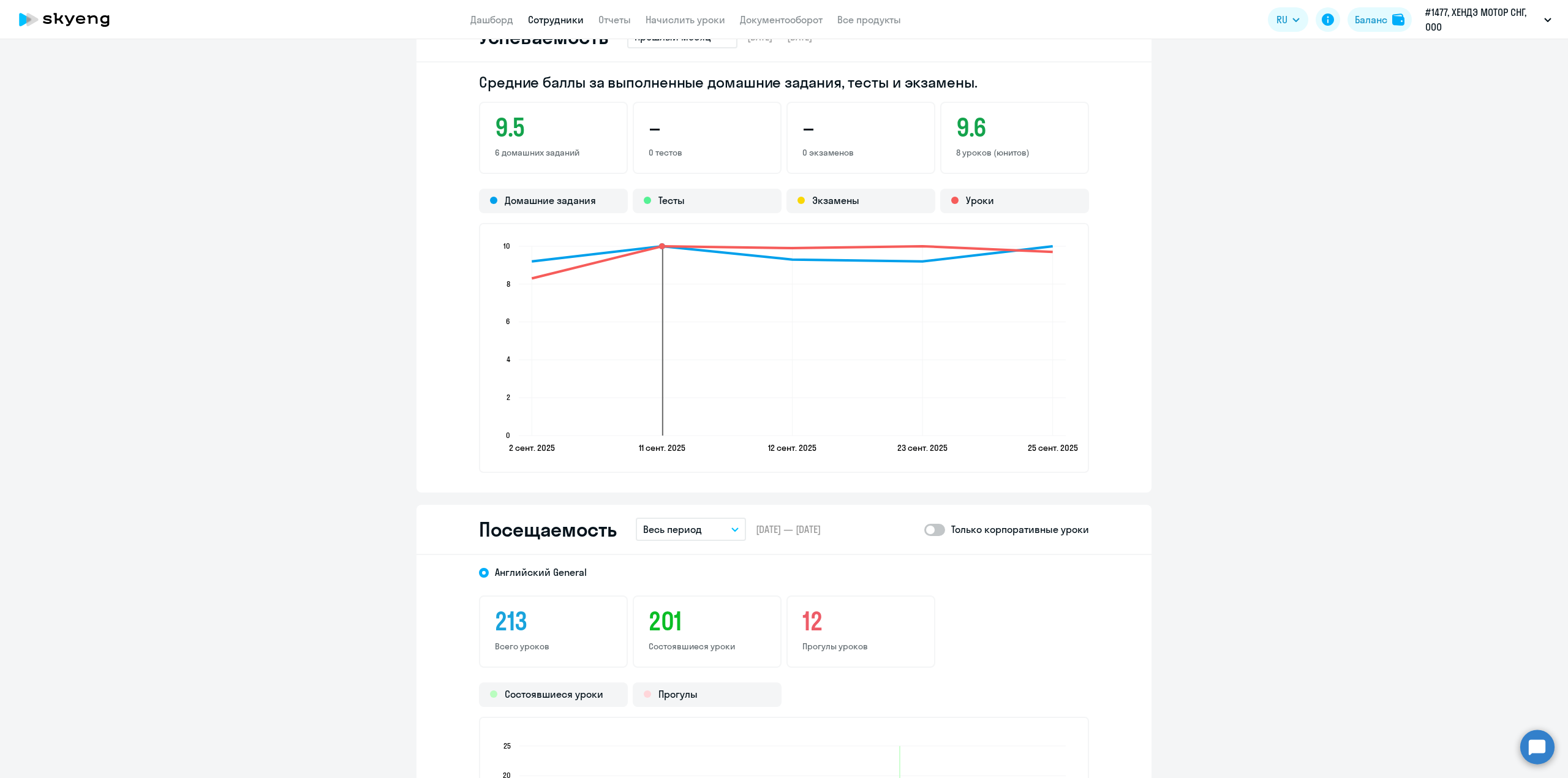
scroll to position [1143, 0]
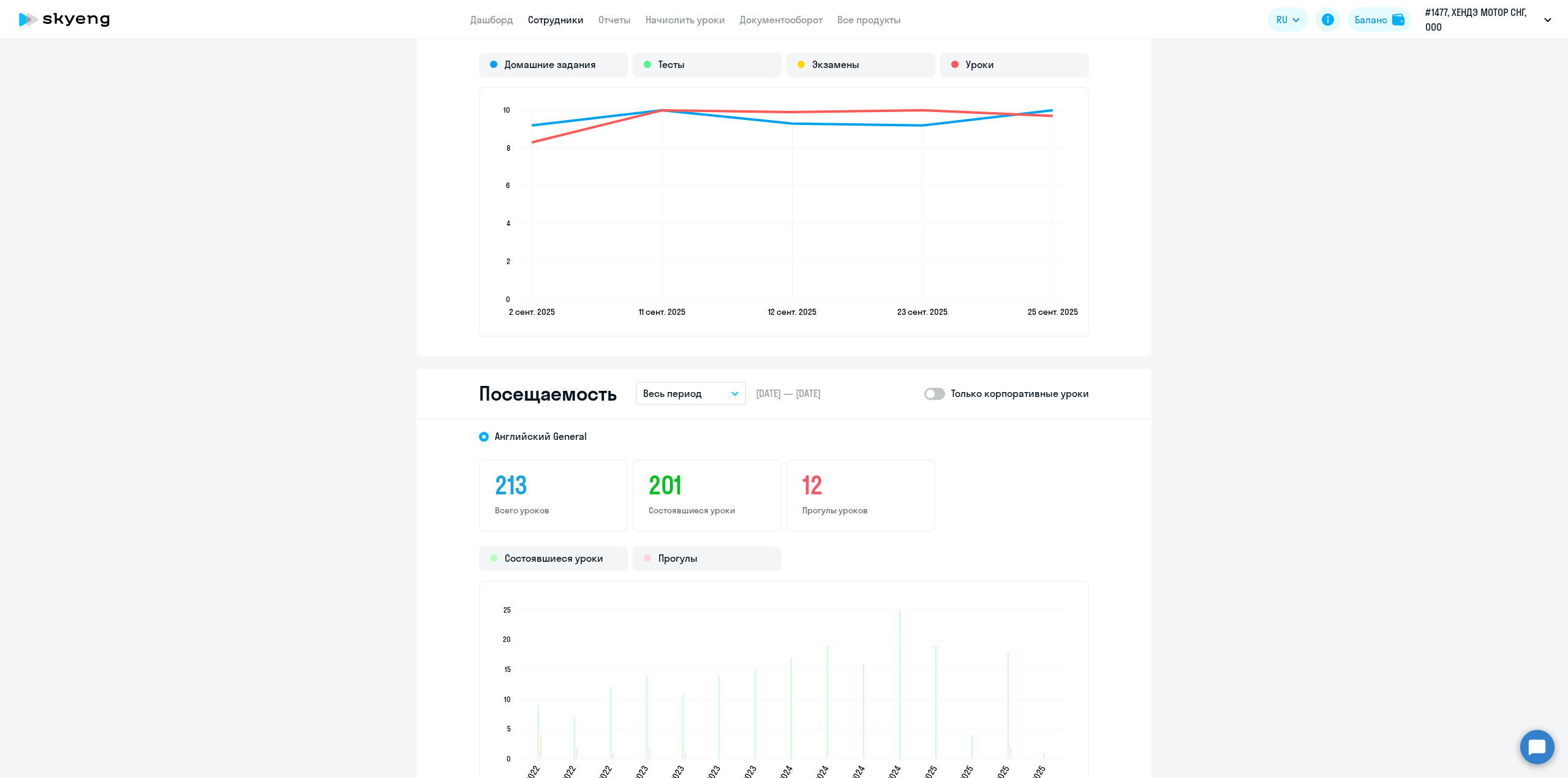
click at [684, 392] on p "Весь период" at bounding box center [673, 393] width 59 height 15
click at [671, 449] on li "Прошлый месяц" at bounding box center [700, 458] width 129 height 31
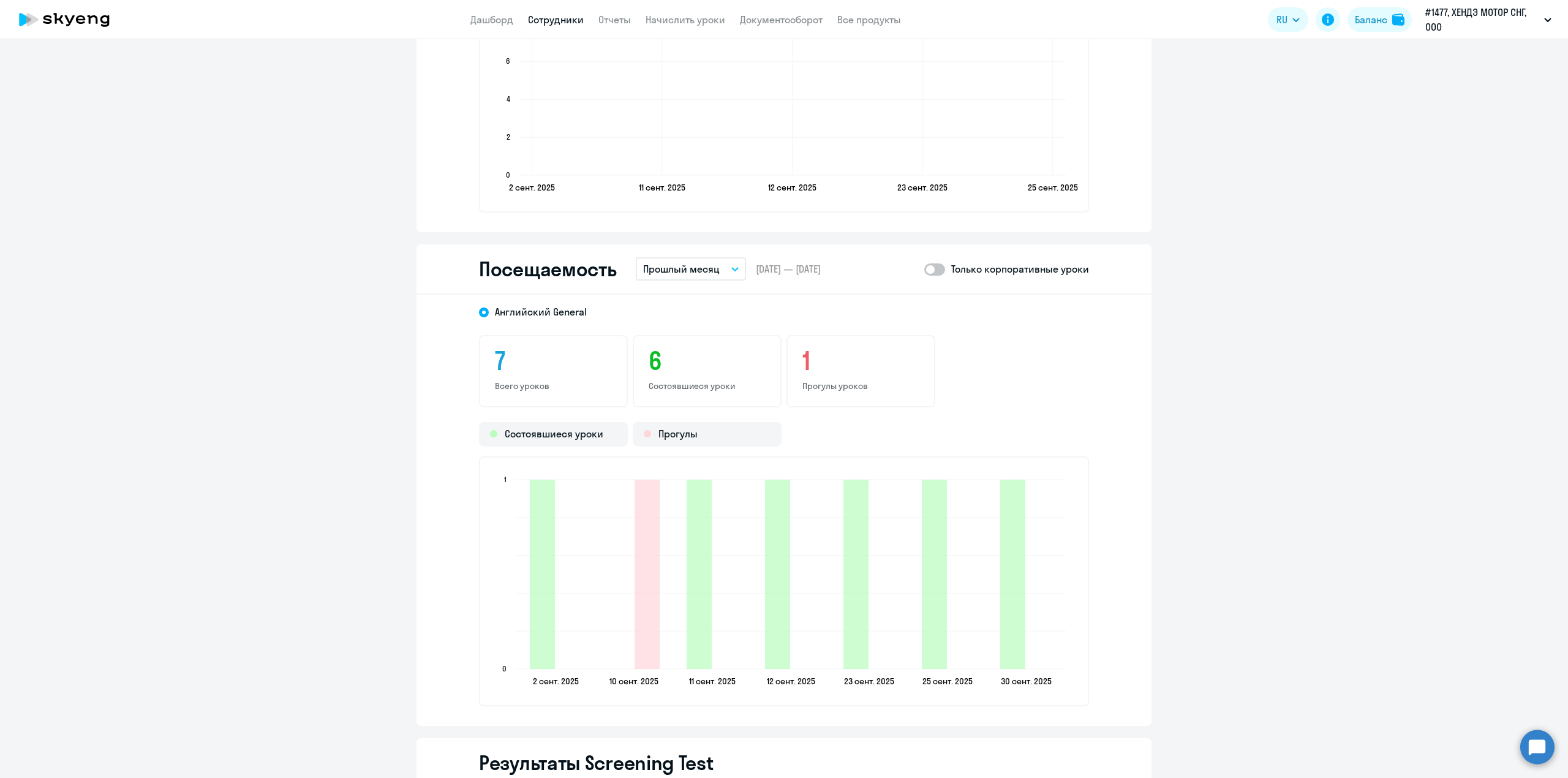
scroll to position [1306, 0]
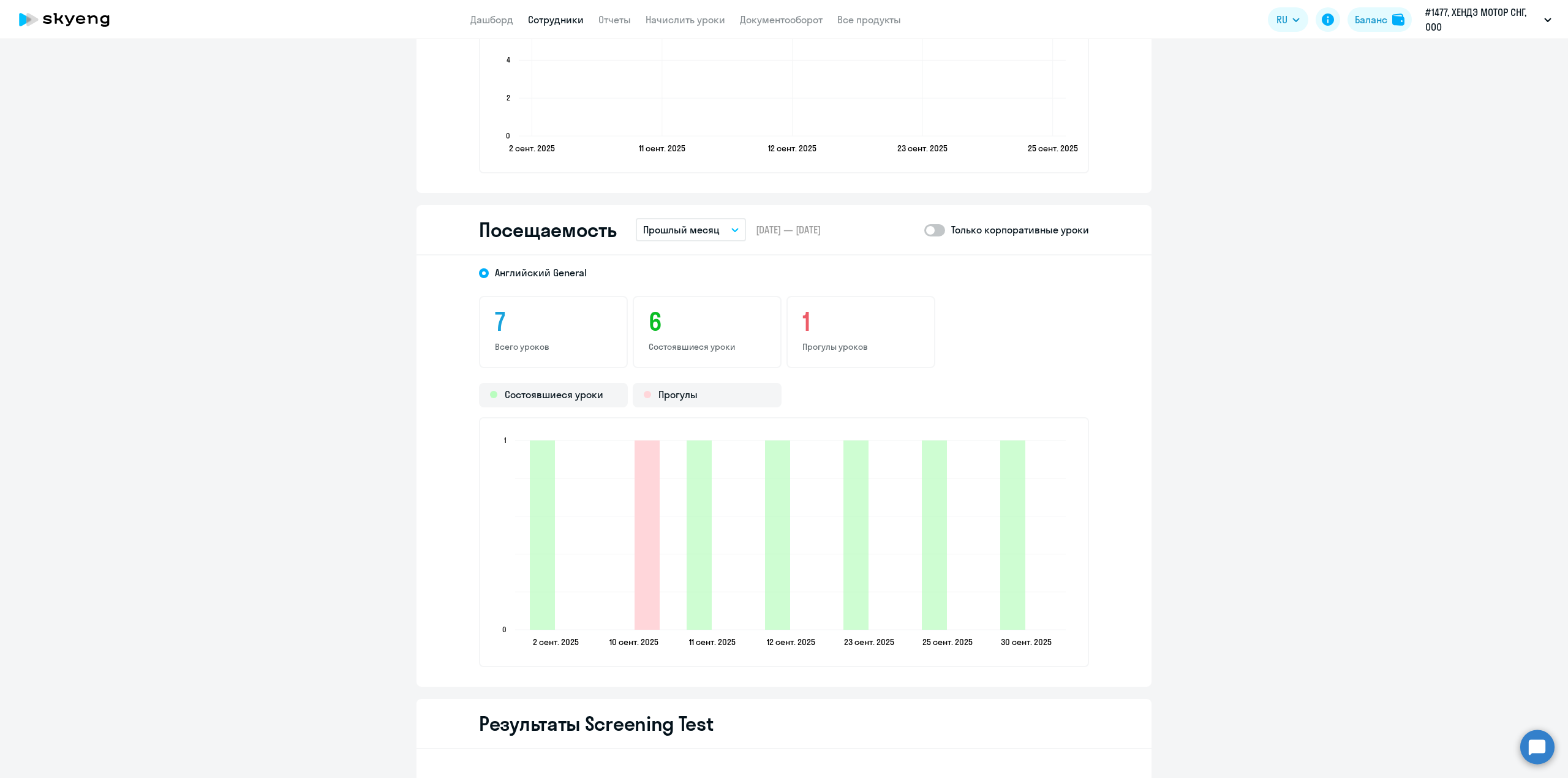
click at [641, 601] on icon "2025-09-09T21:00:00.000Z Прогулы 1" at bounding box center [647, 535] width 25 height 189
click at [623, 20] on link "Отчеты" at bounding box center [614, 20] width 33 height 12
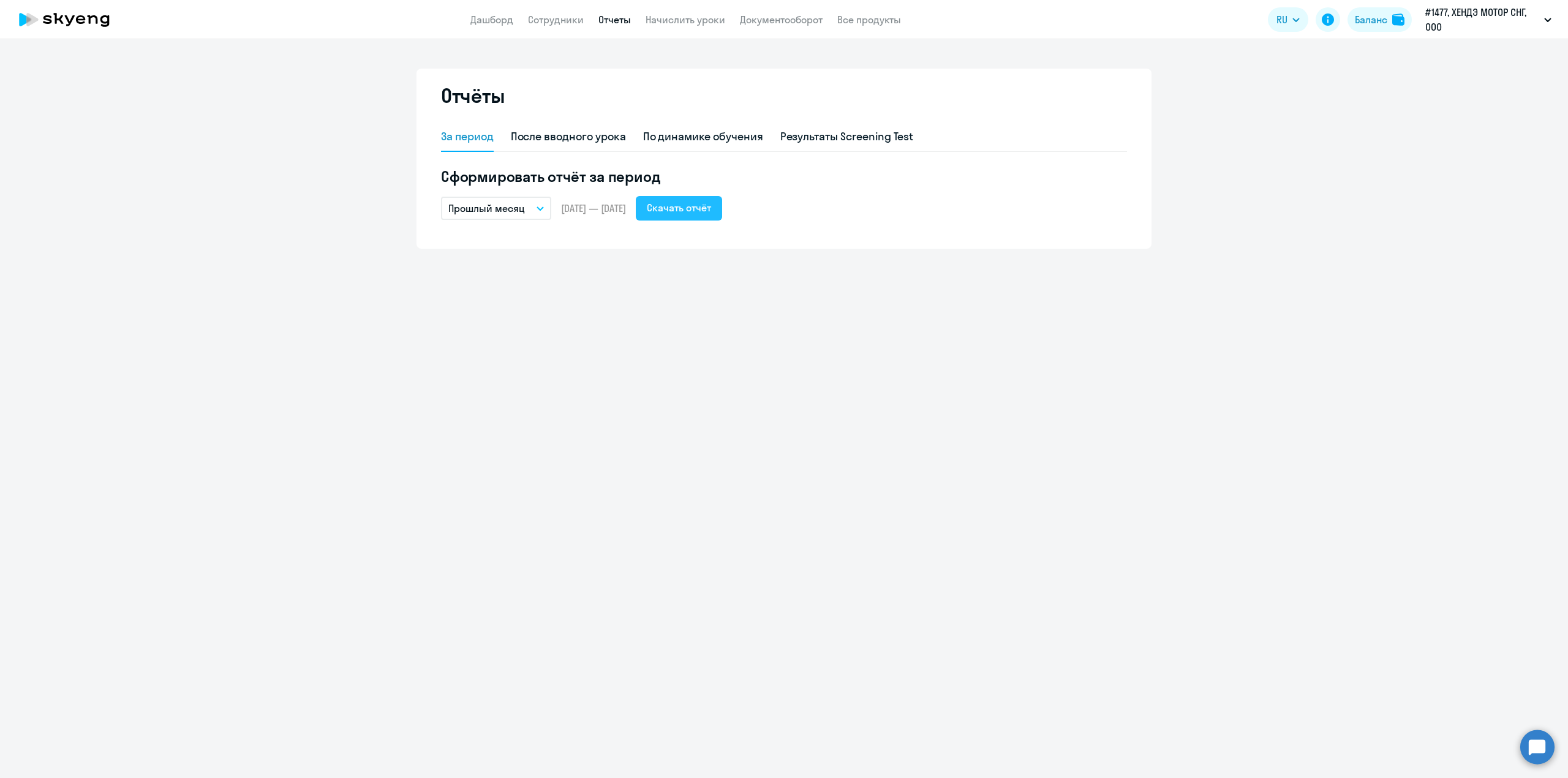
click at [695, 214] on div "Скачать отчёт" at bounding box center [679, 208] width 64 height 15
click at [559, 27] on app-header "Дашборд Сотрудники Отчеты Начислить уроки Документооборот Все продукты Дашборд …" at bounding box center [784, 20] width 1568 height 39
click at [559, 22] on link "Сотрудники" at bounding box center [556, 20] width 56 height 12
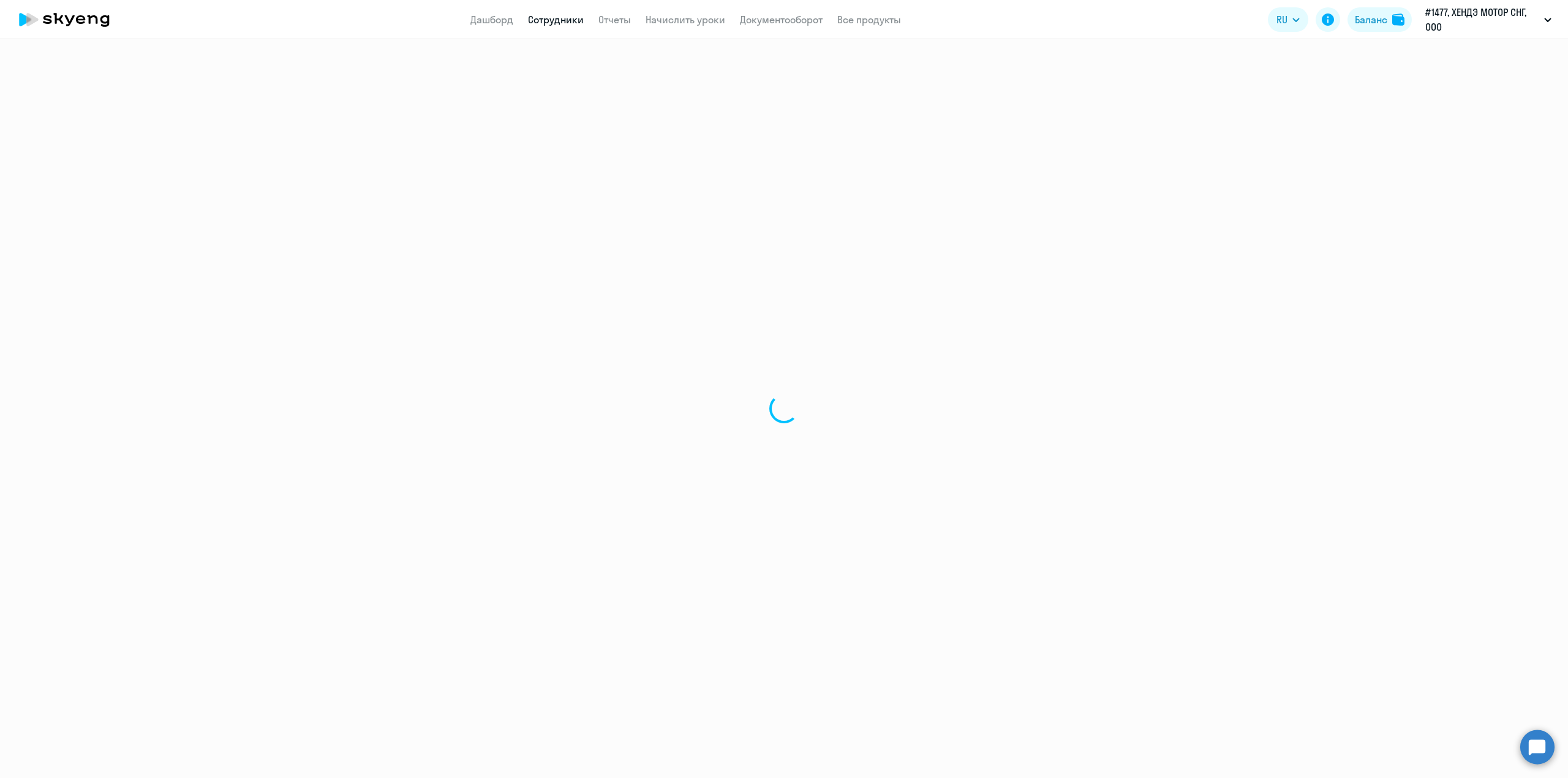
select select "30"
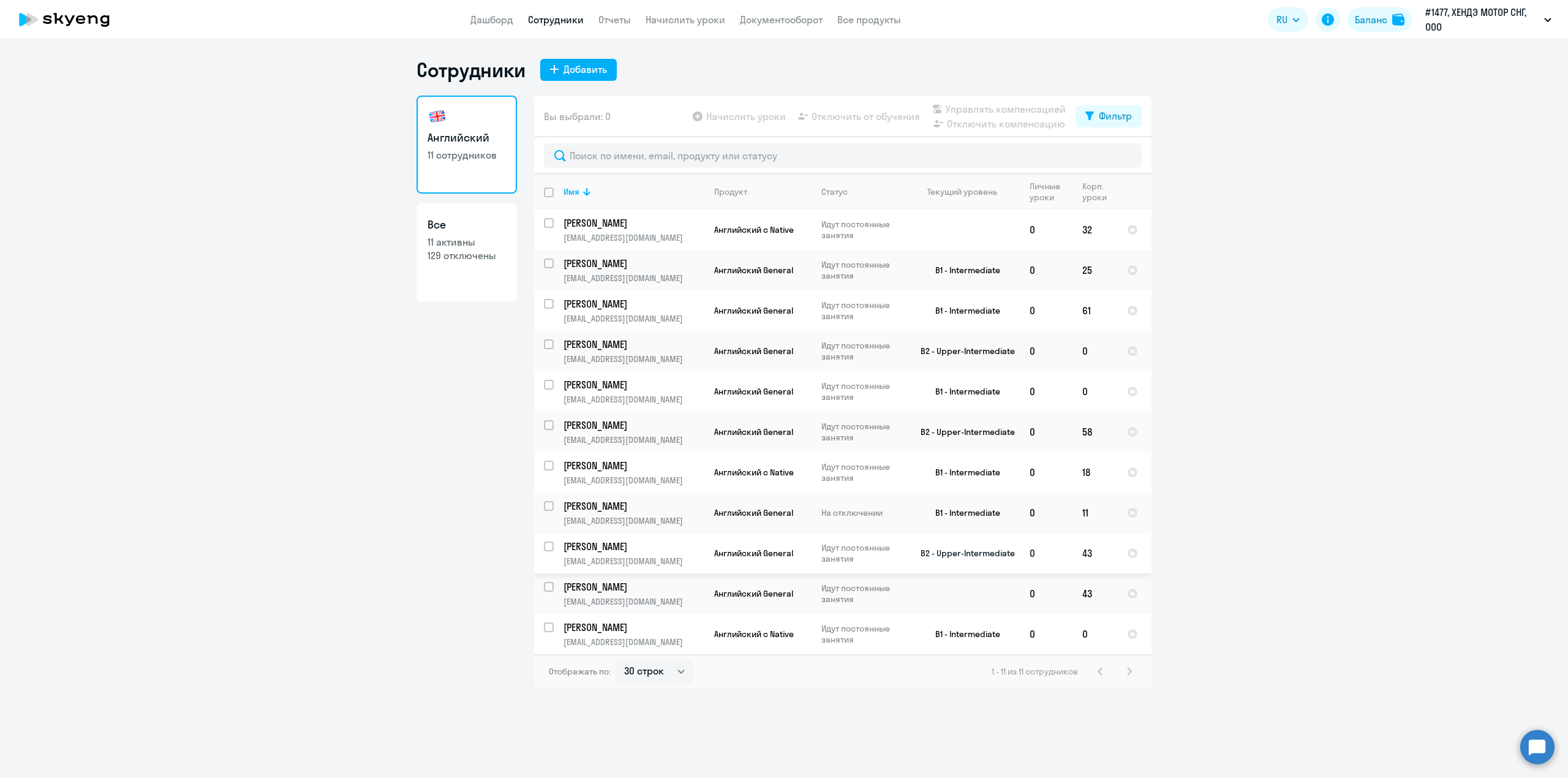
click at [629, 562] on p "[EMAIL_ADDRESS][DOMAIN_NAME]" at bounding box center [633, 561] width 140 height 11
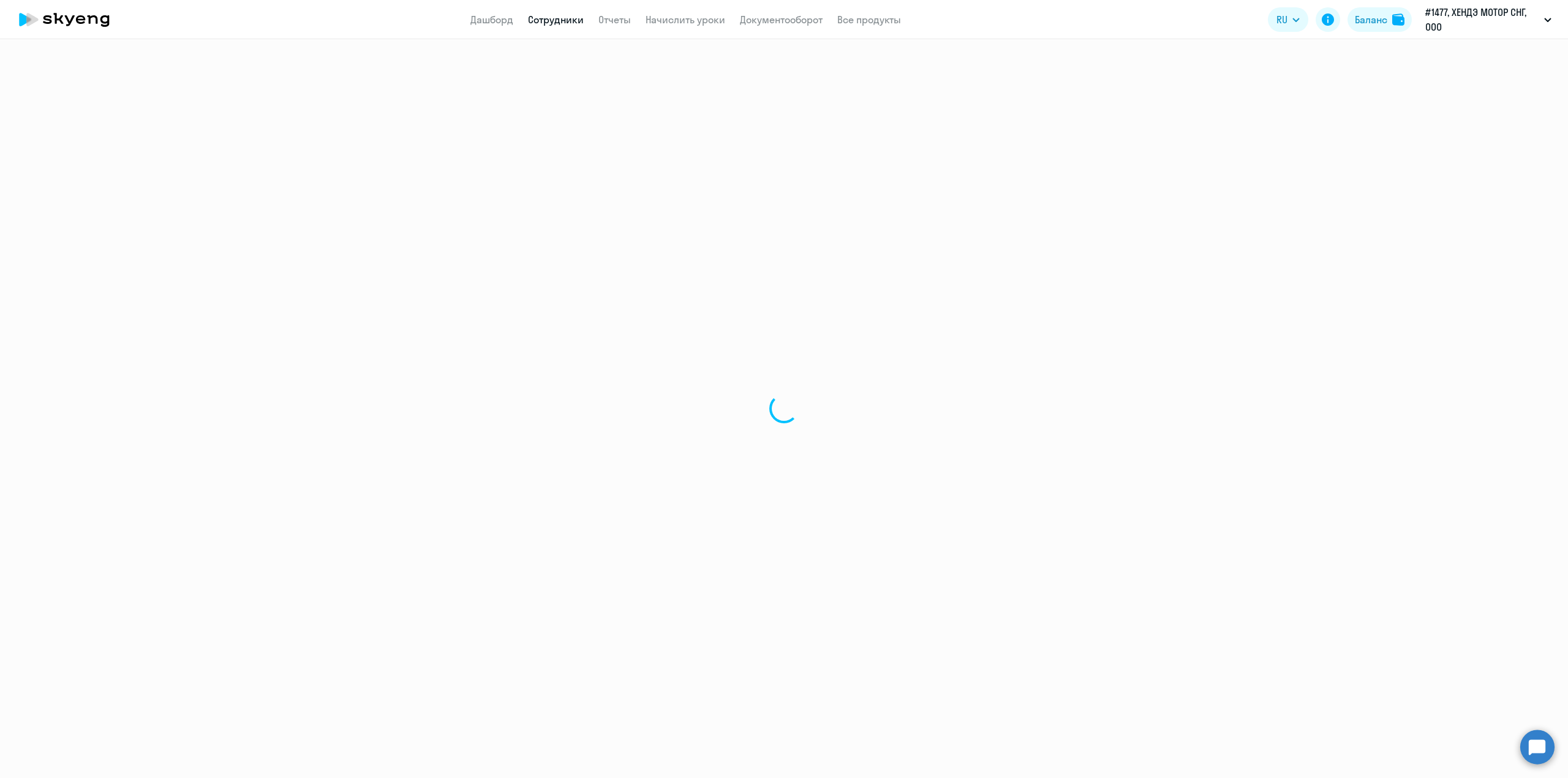
select select "english"
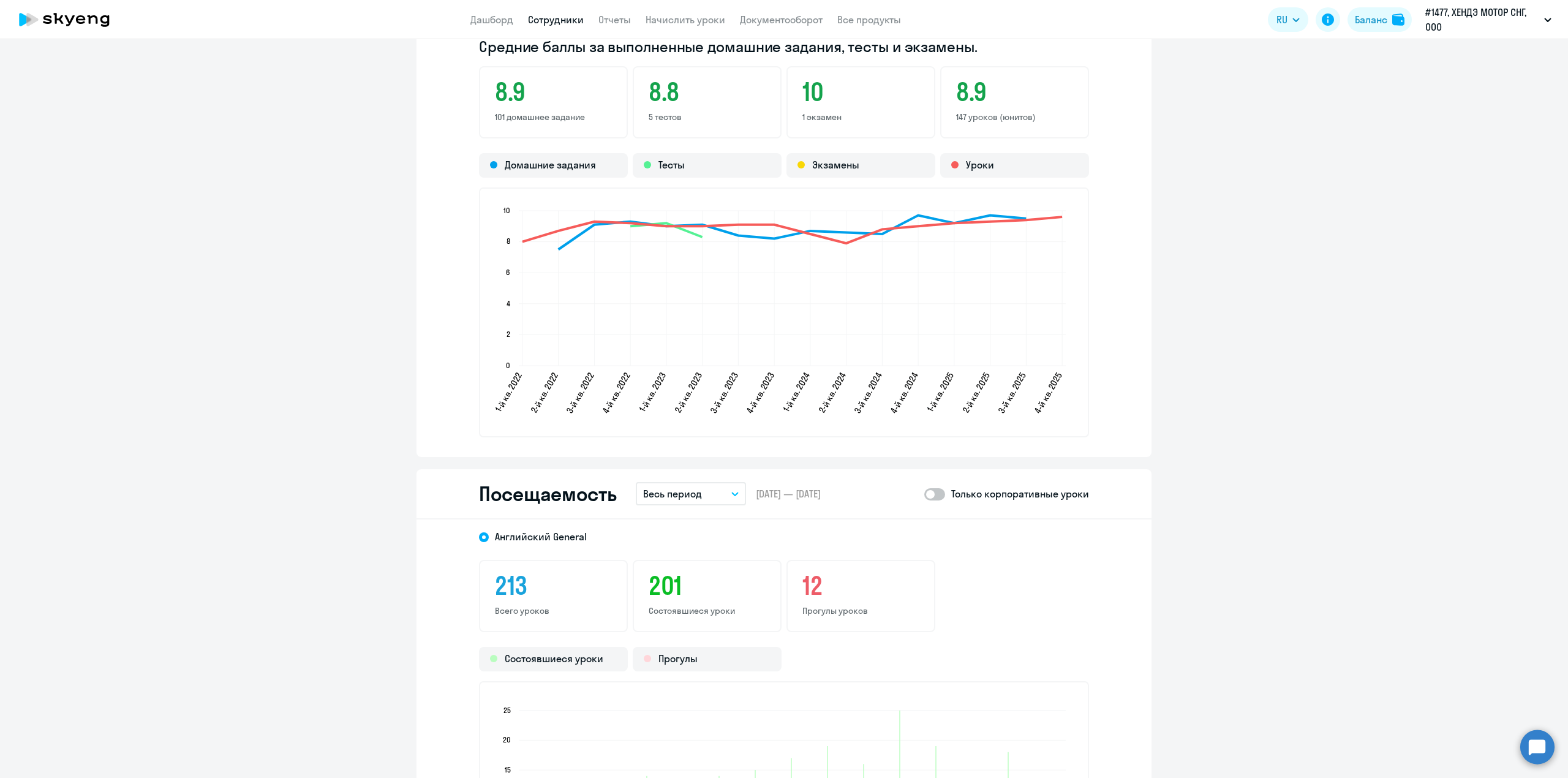
scroll to position [1225, 0]
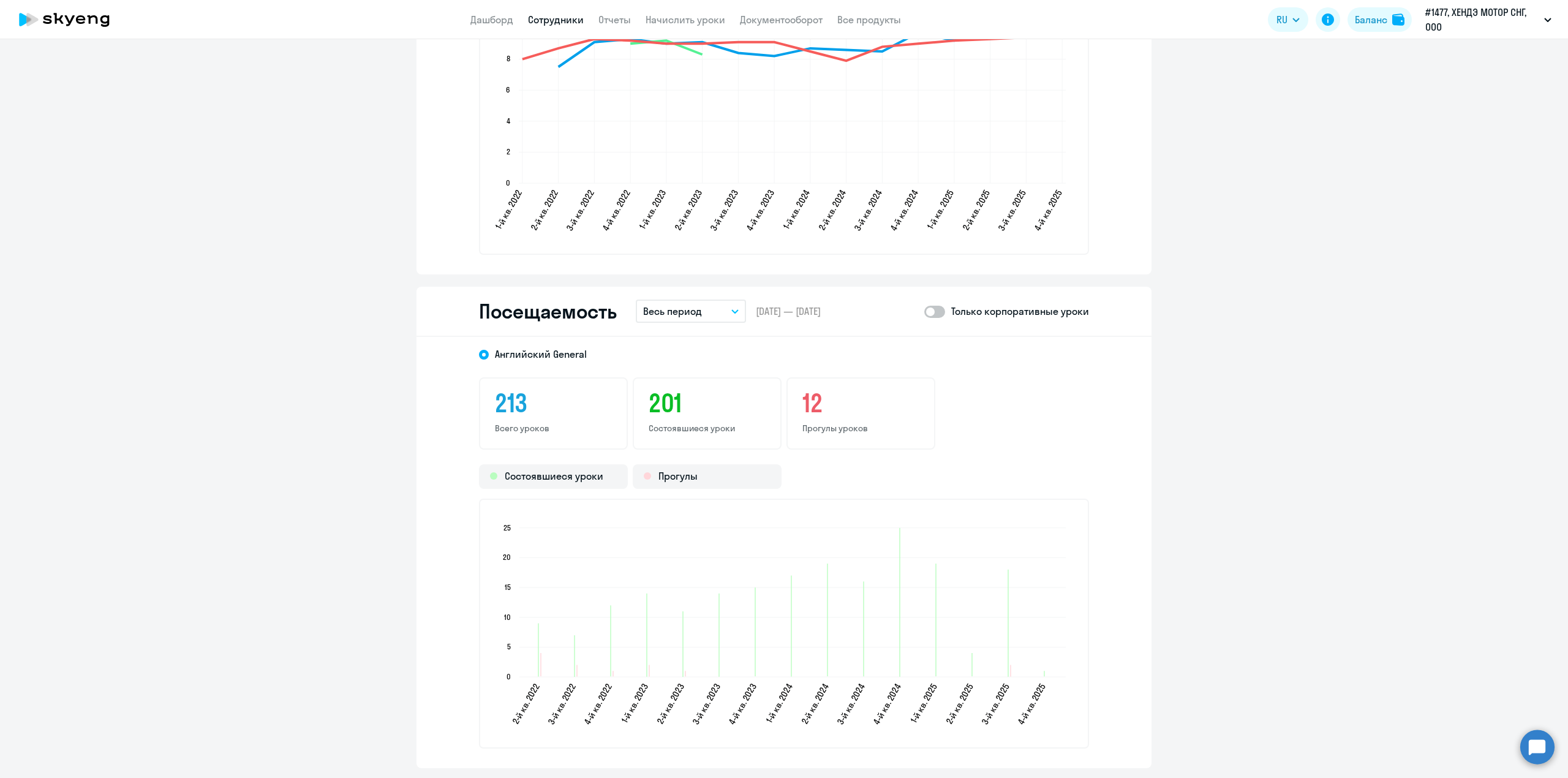
click at [711, 315] on button "Весь период" at bounding box center [691, 311] width 110 height 23
click at [673, 378] on li "Прошлый месяц" at bounding box center [700, 376] width 129 height 31
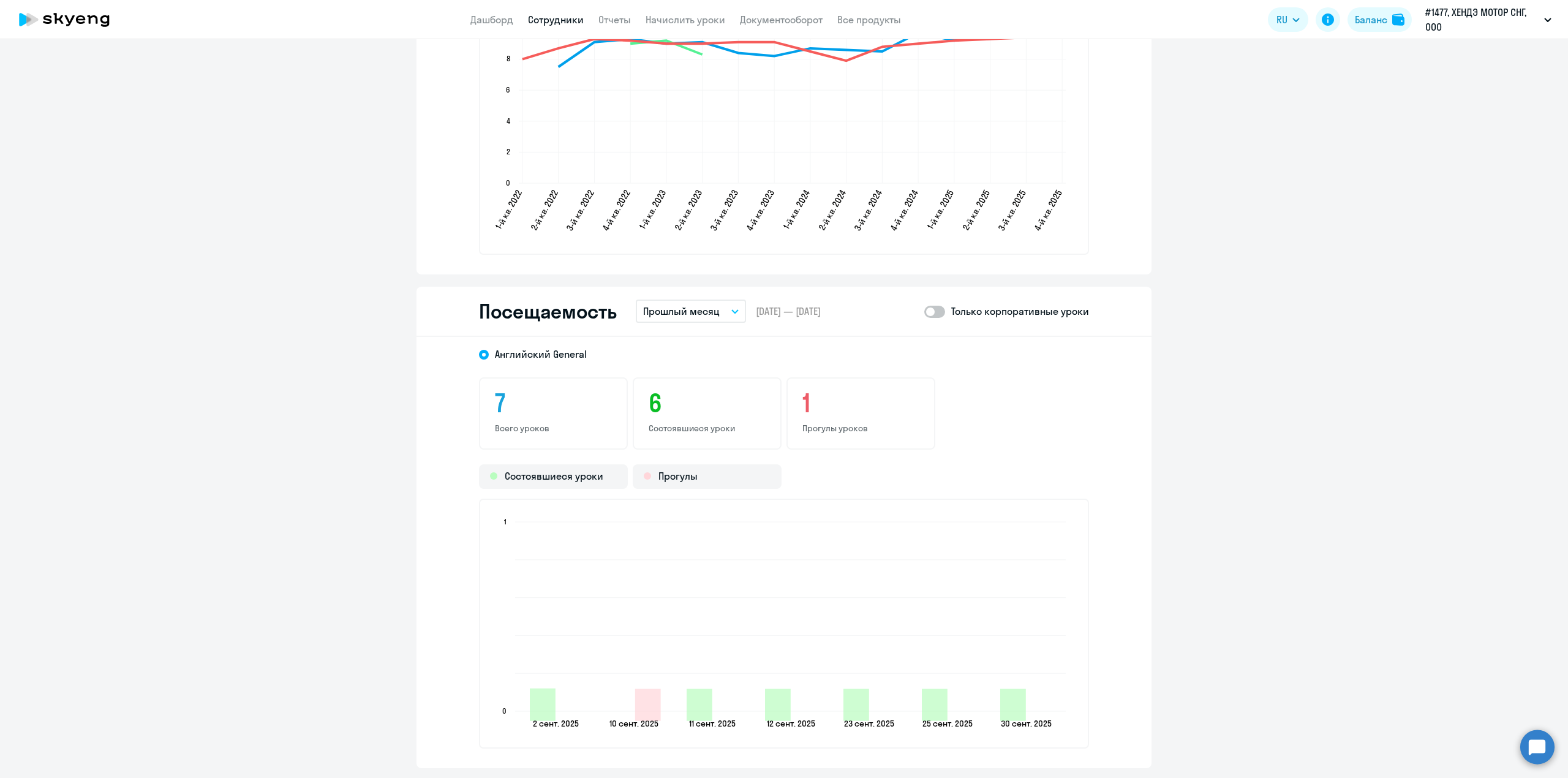
click at [1228, 350] on ng-component "[PERSON_NAME] [EMAIL_ADDRESS][DOMAIN_NAME] Английский Баланс 43 урока Общая инф…" at bounding box center [784, 6] width 1568 height 2343
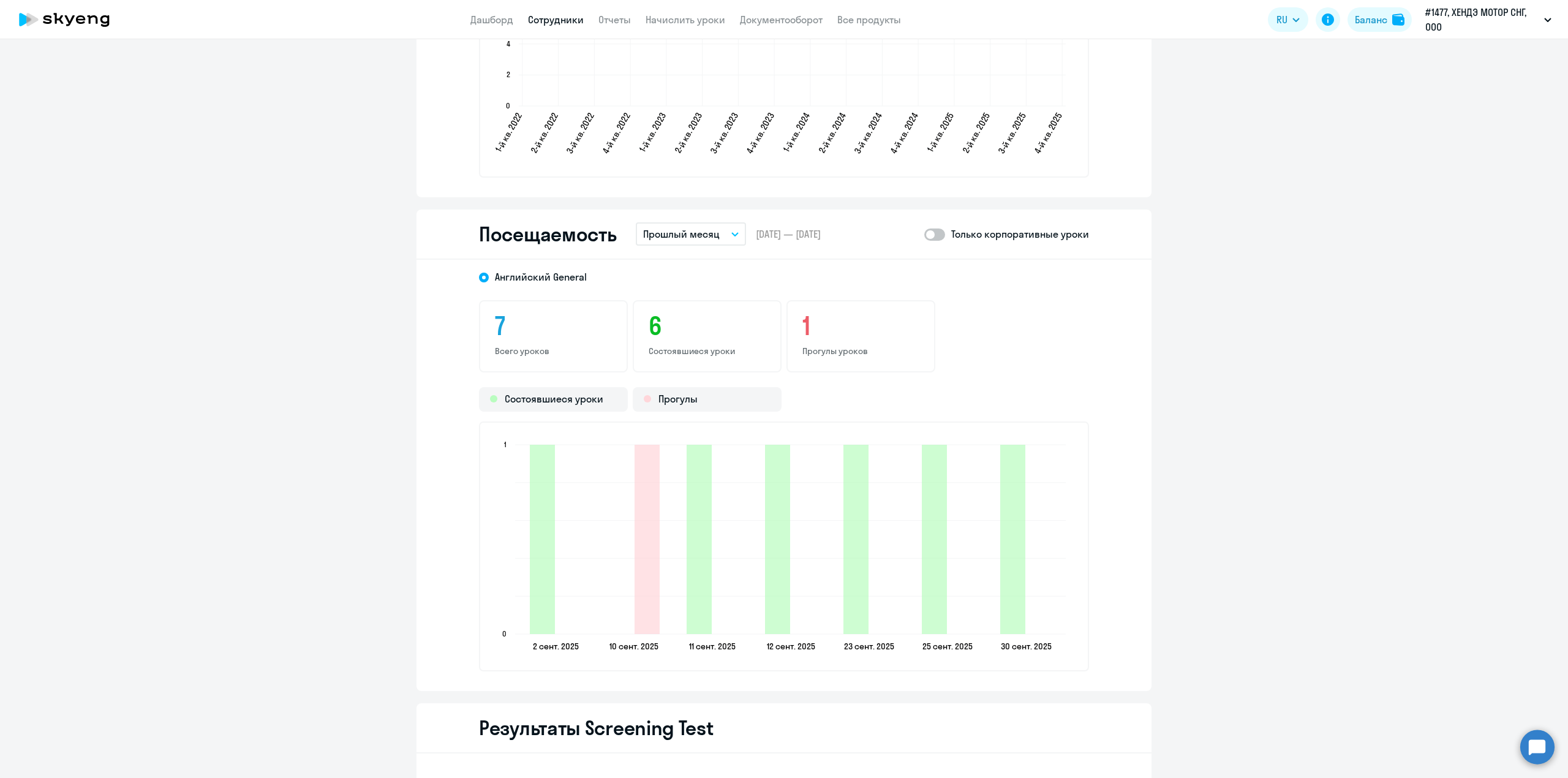
scroll to position [1387, 0]
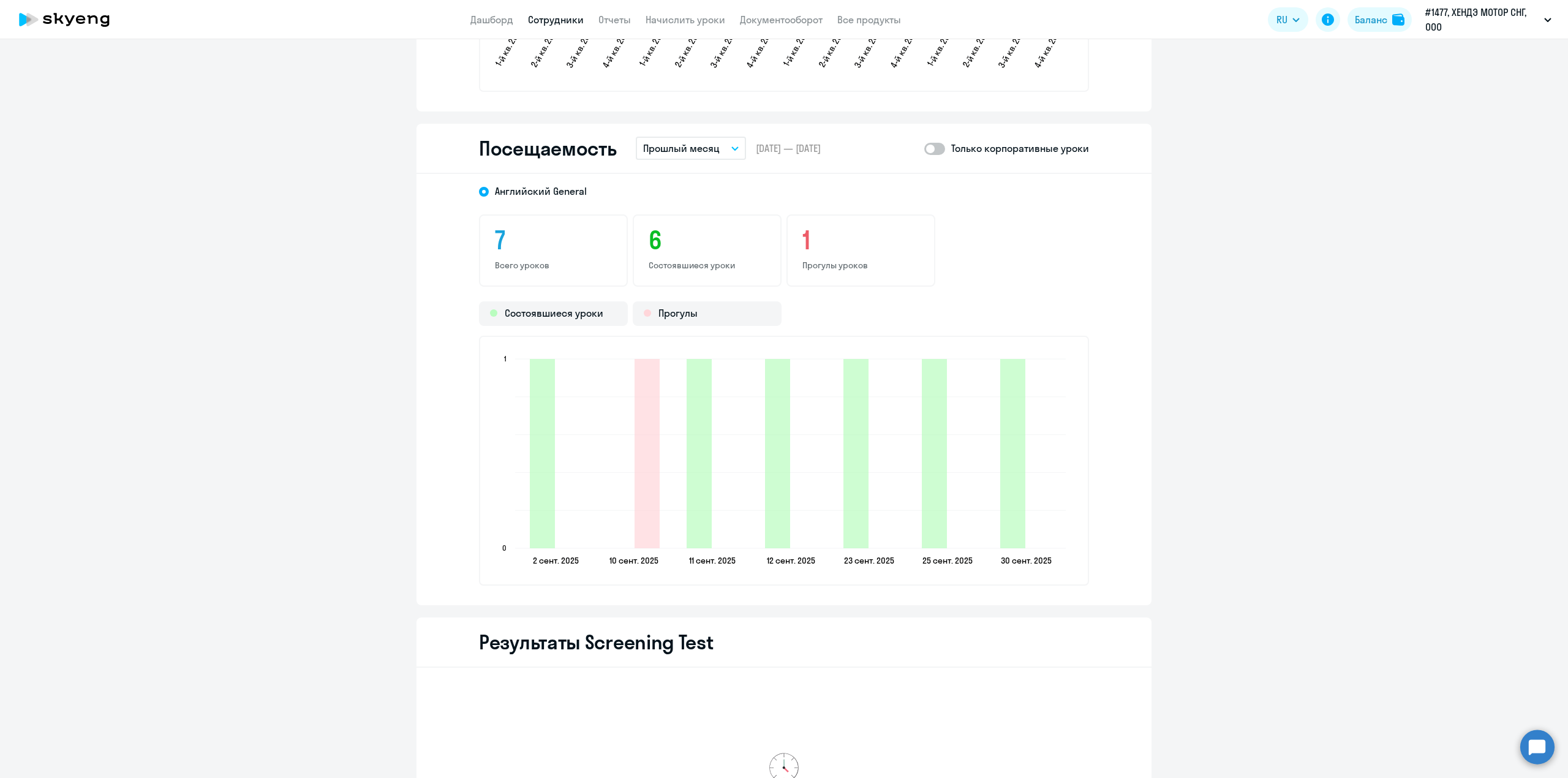
click at [935, 148] on span at bounding box center [935, 149] width 21 height 12
click at [924, 148] on input "checkbox" at bounding box center [924, 148] width 1 height 1
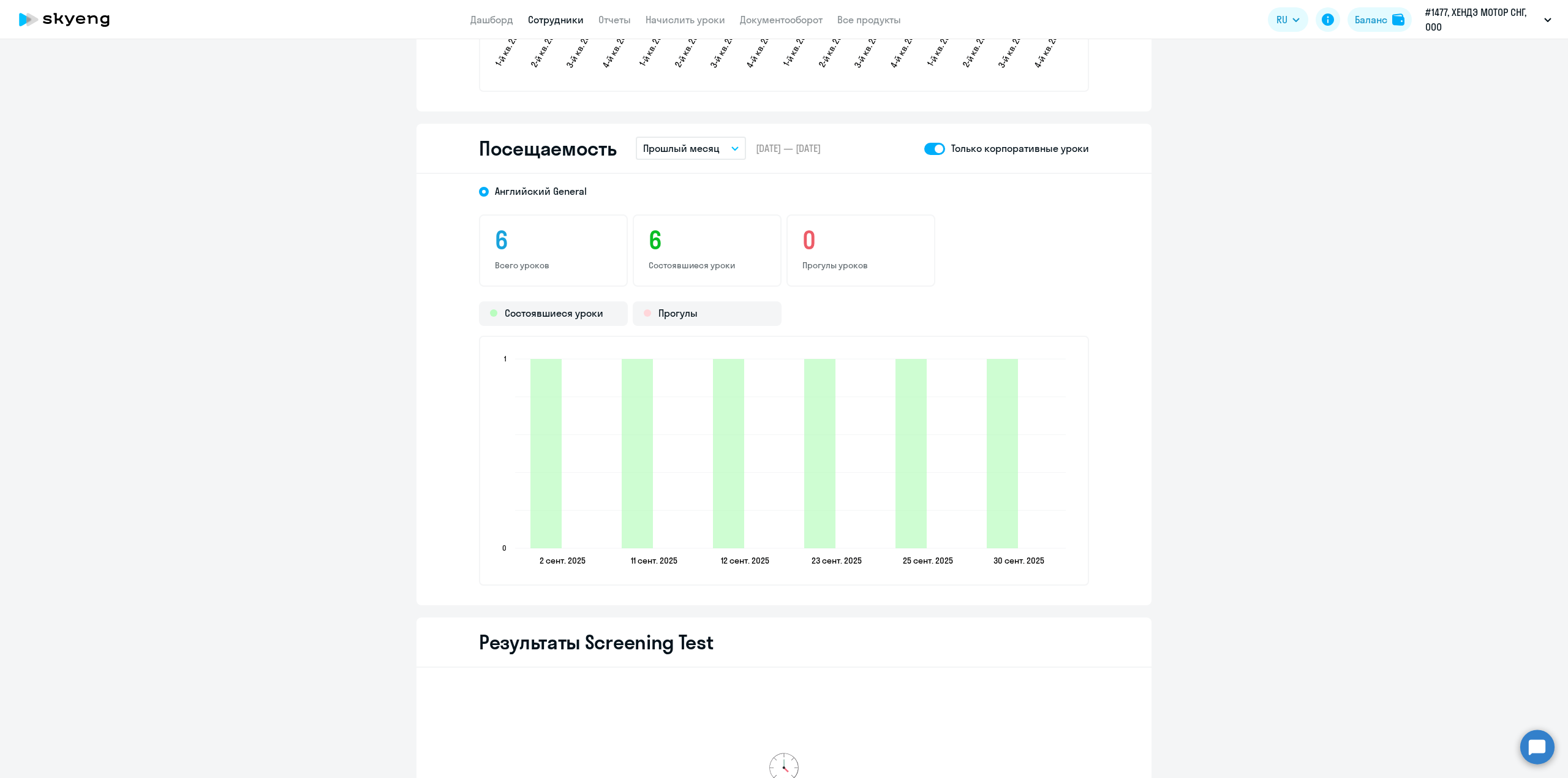
click at [934, 148] on span at bounding box center [935, 149] width 21 height 12
click at [924, 148] on input "checkbox" at bounding box center [924, 148] width 1 height 1
checkbox input "false"
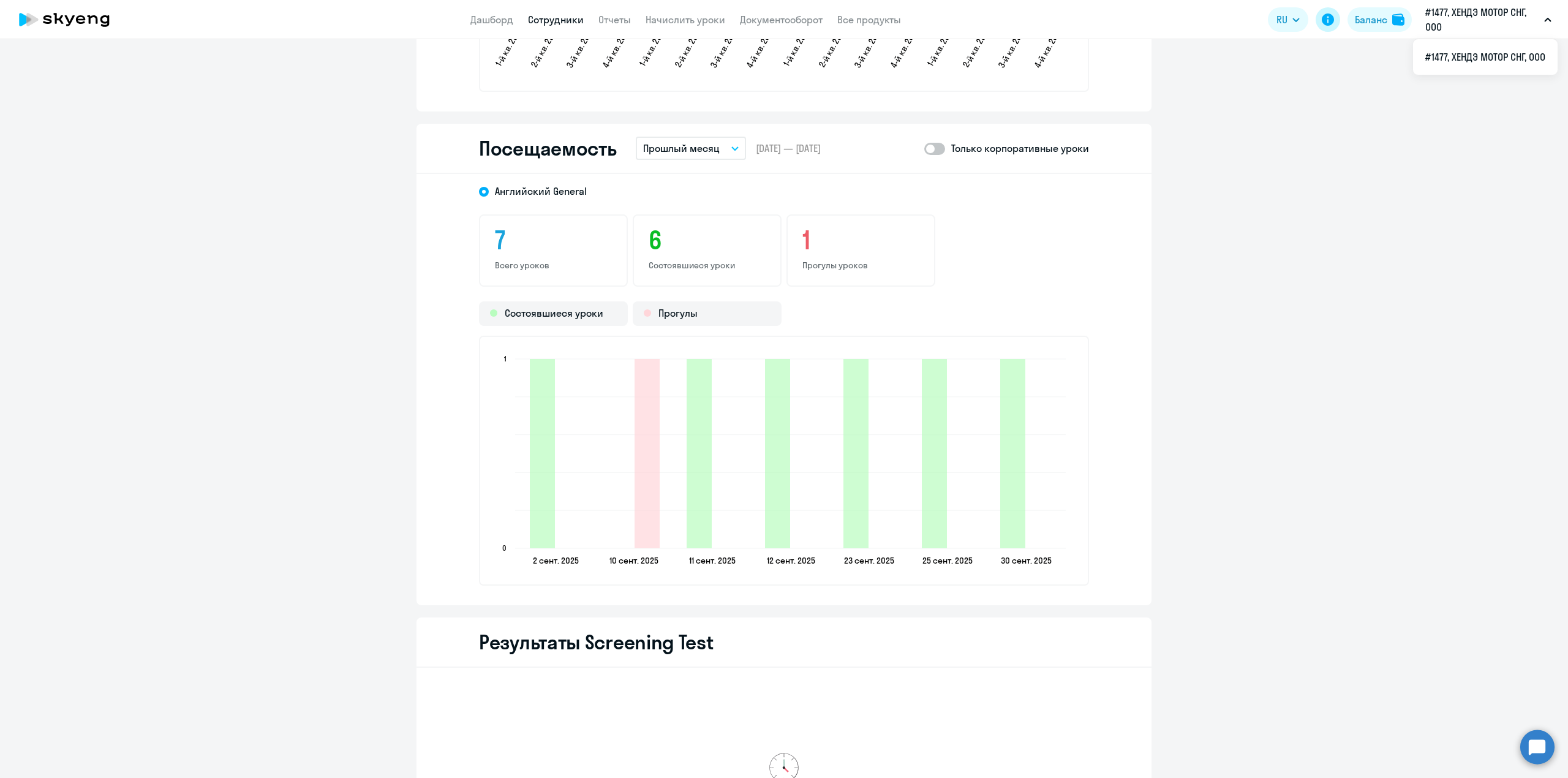
click at [1333, 18] on icon at bounding box center [1328, 20] width 12 height 12
click at [1542, 748] on circle at bounding box center [1537, 747] width 34 height 34
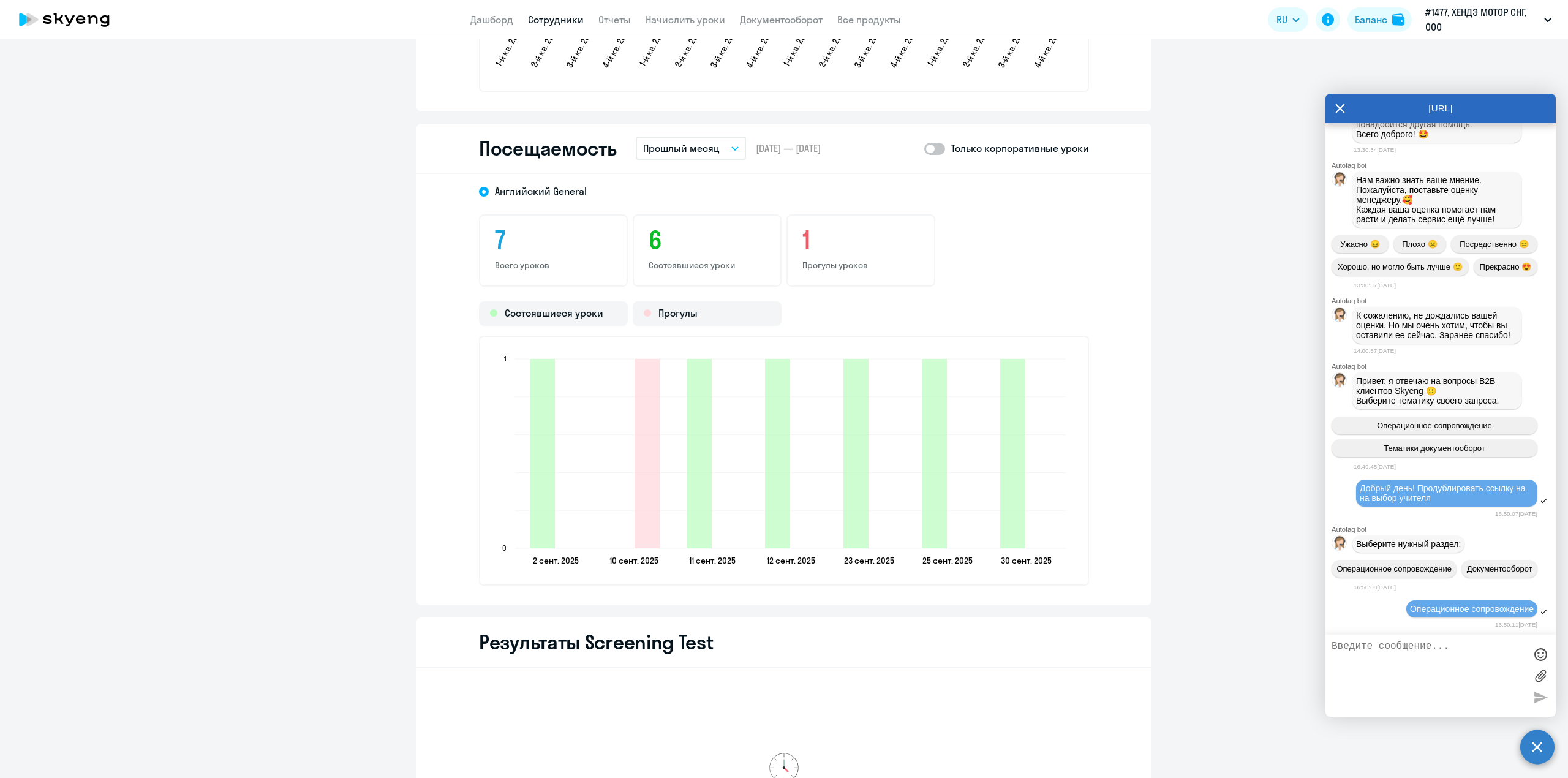
scroll to position [4018, 0]
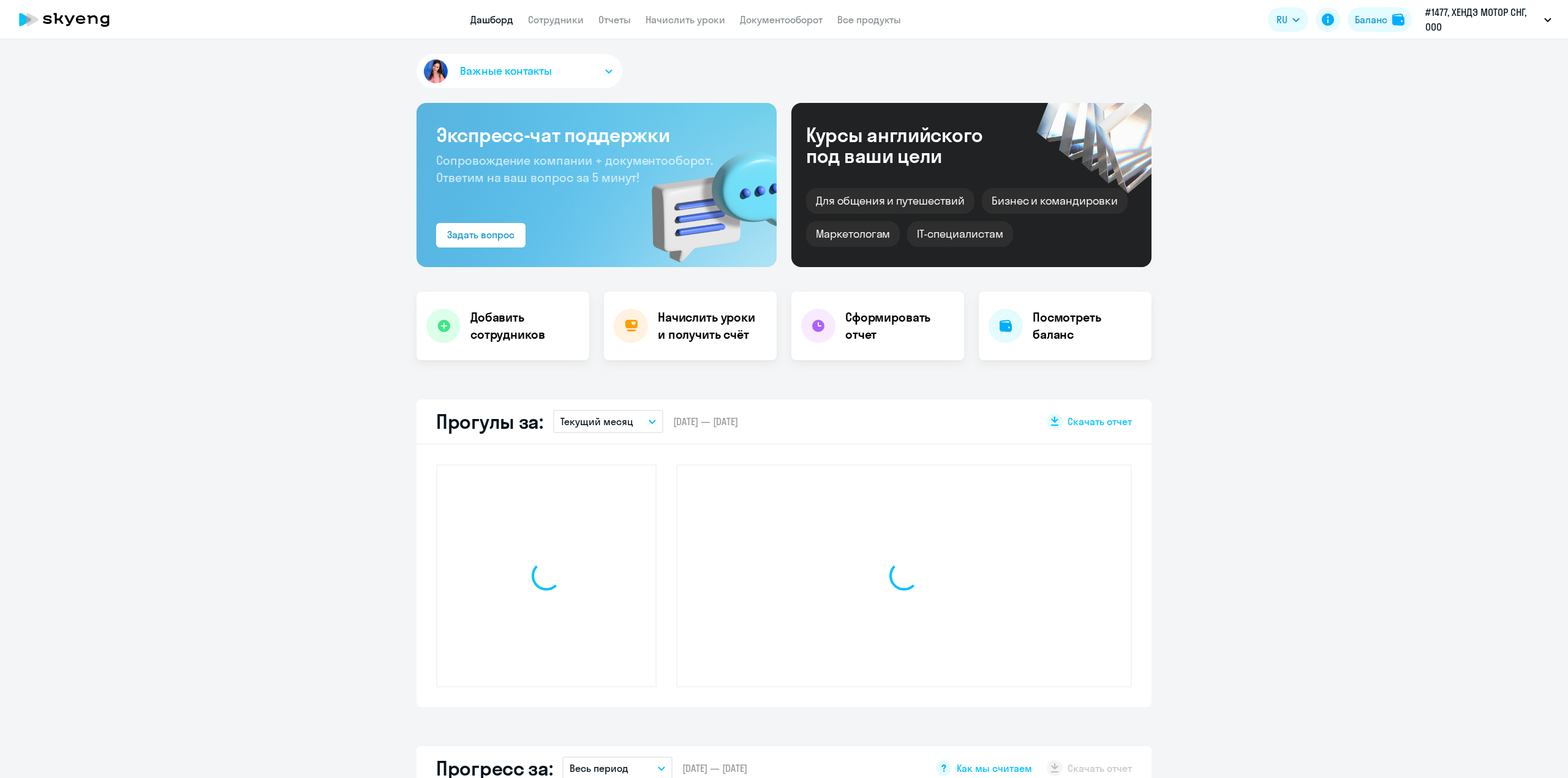
click at [545, 23] on link "Сотрудники" at bounding box center [556, 20] width 56 height 12
select select "30"
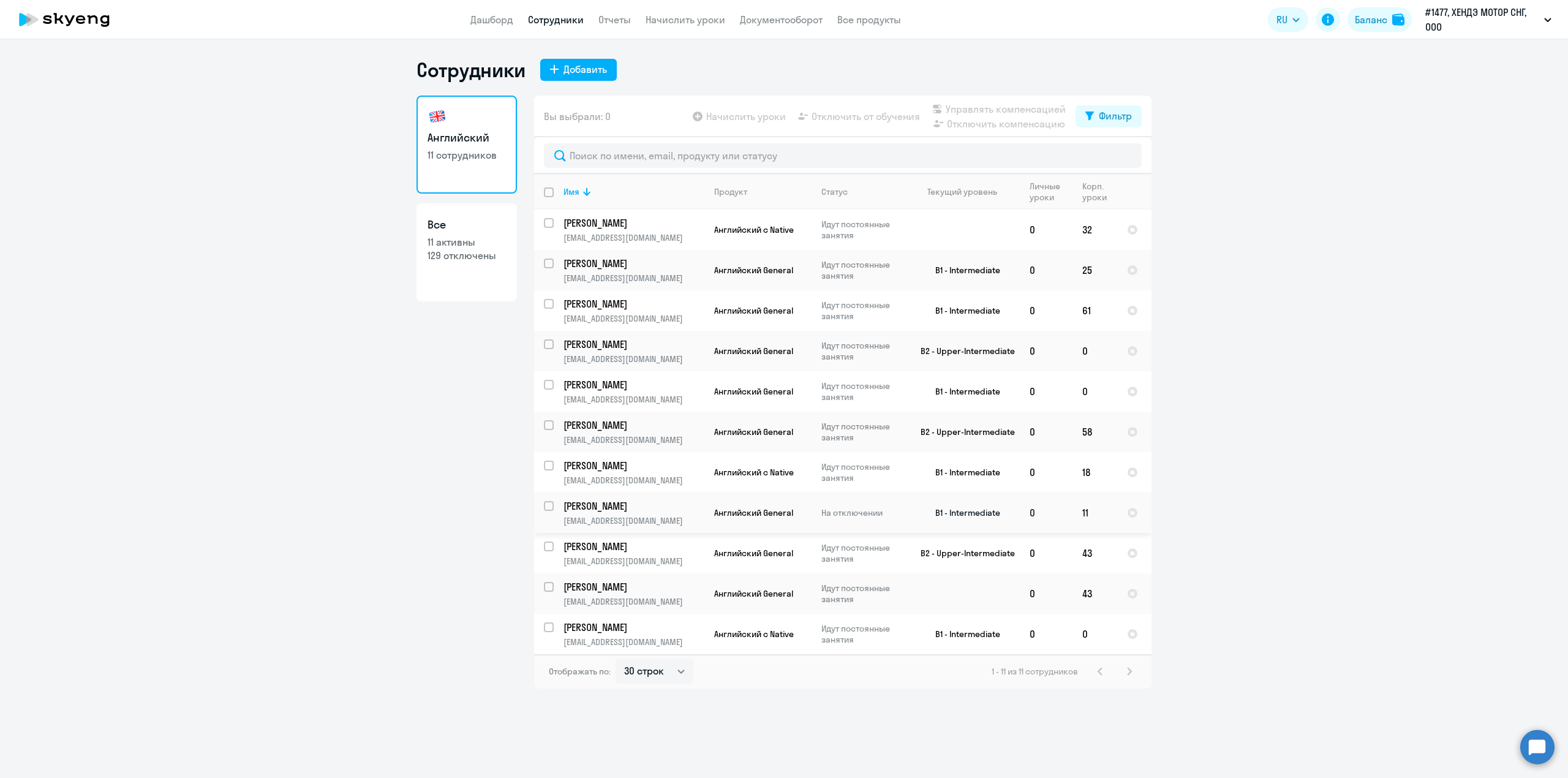
click at [633, 511] on p "[PERSON_NAME]" at bounding box center [633, 506] width 139 height 13
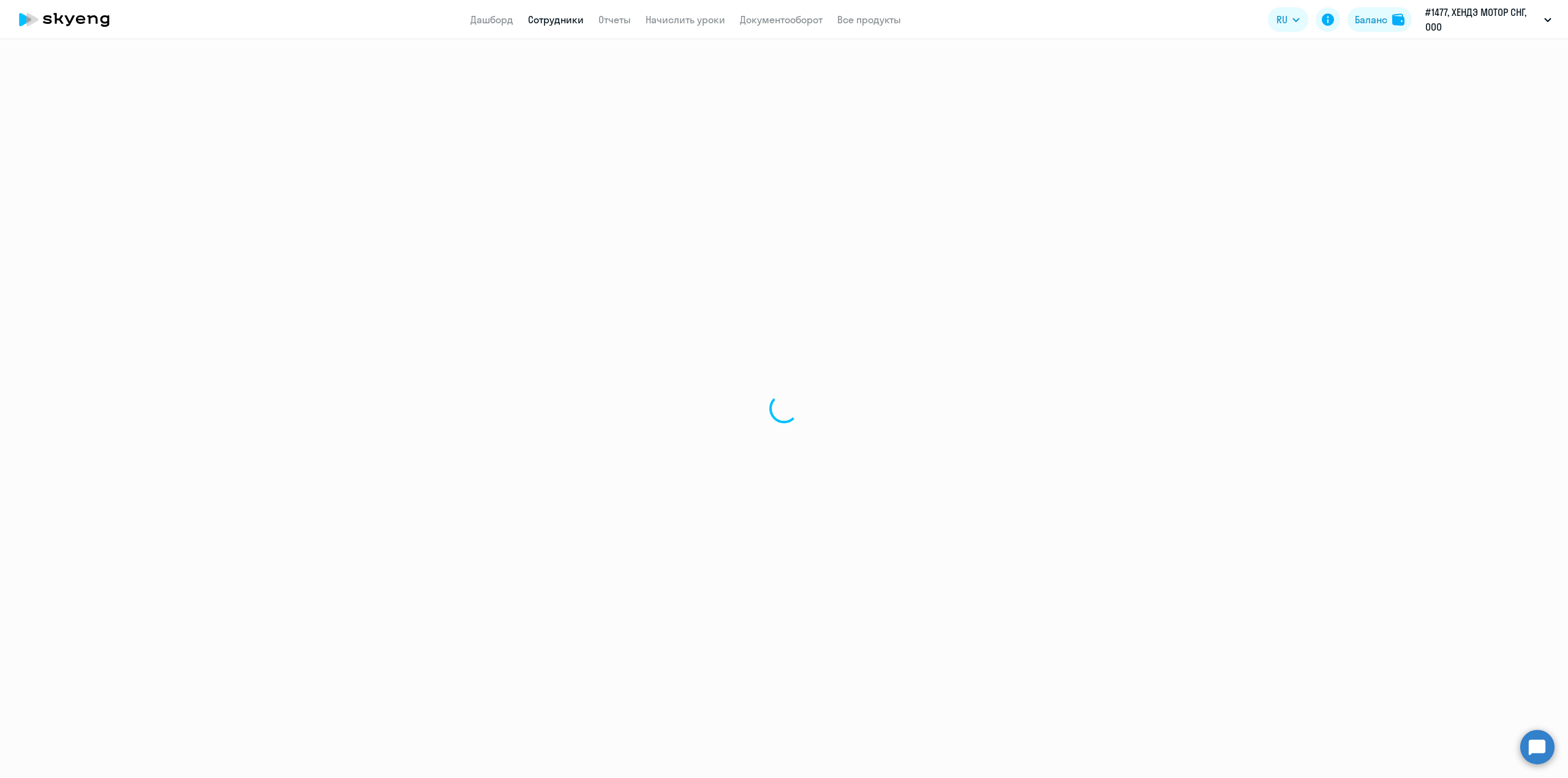
select select "english"
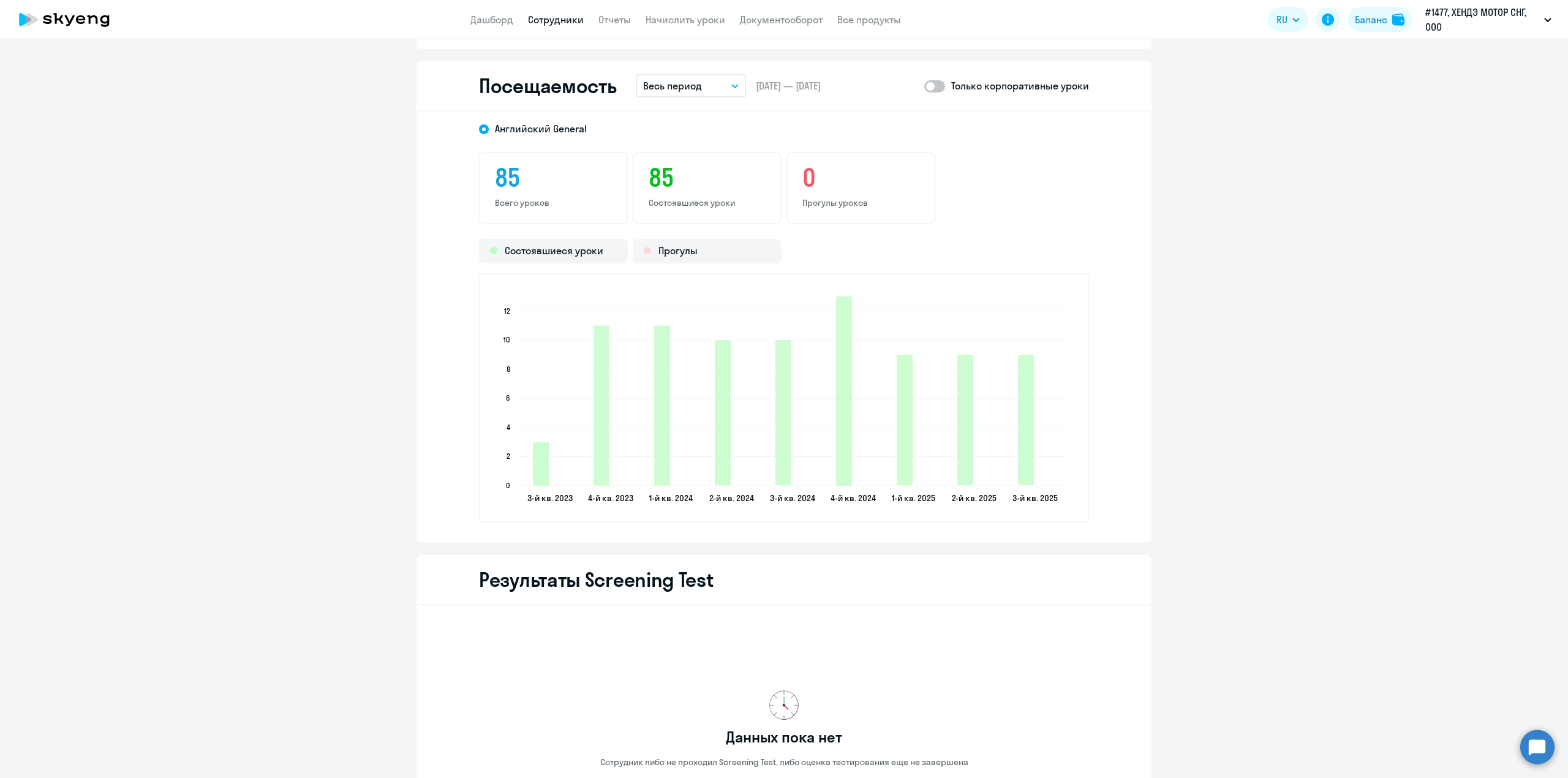
scroll to position [1551, 0]
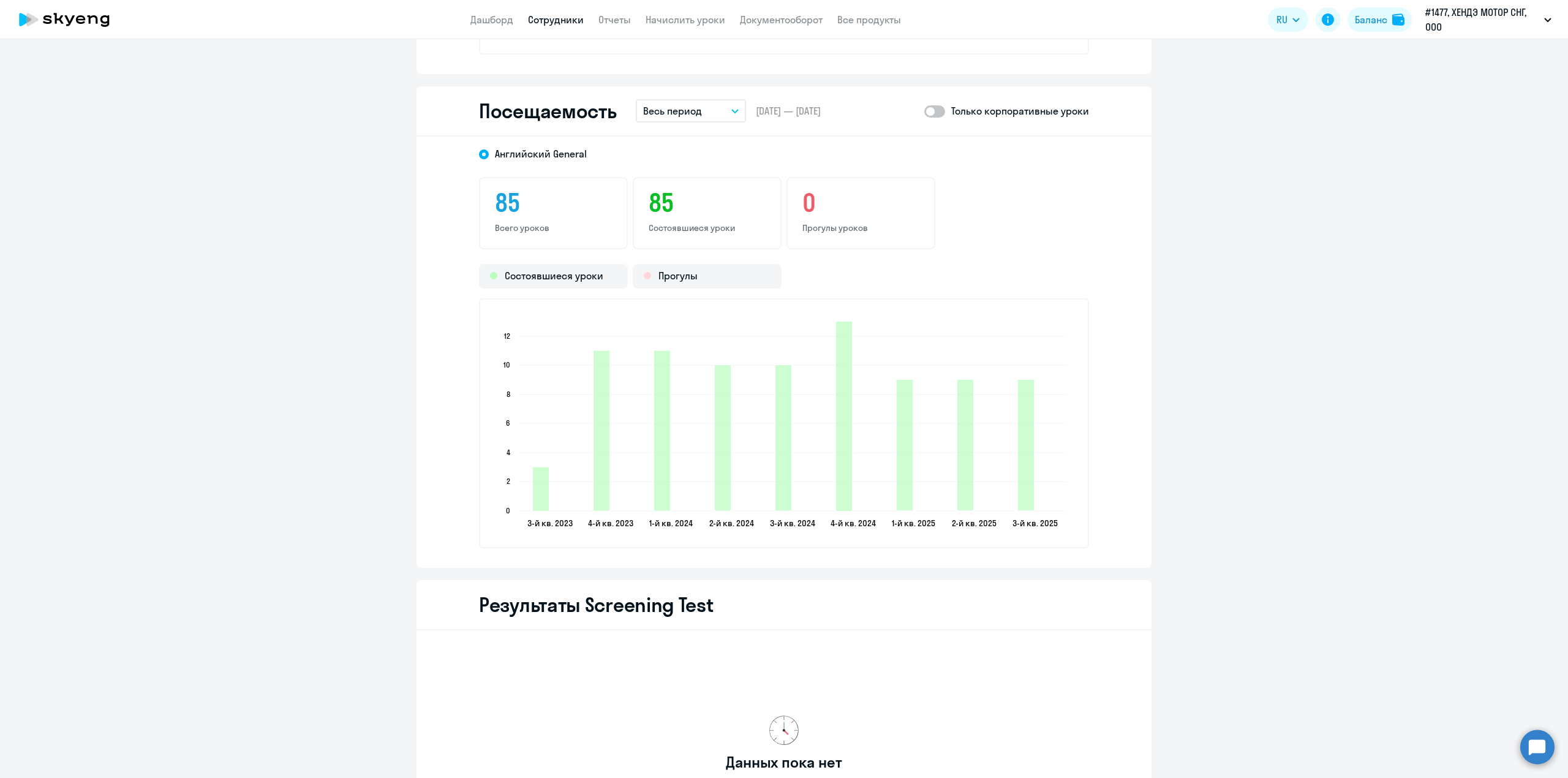
click at [703, 104] on button "Весь период" at bounding box center [691, 111] width 110 height 23
click at [691, 175] on li "Прошлый месяц" at bounding box center [700, 176] width 129 height 31
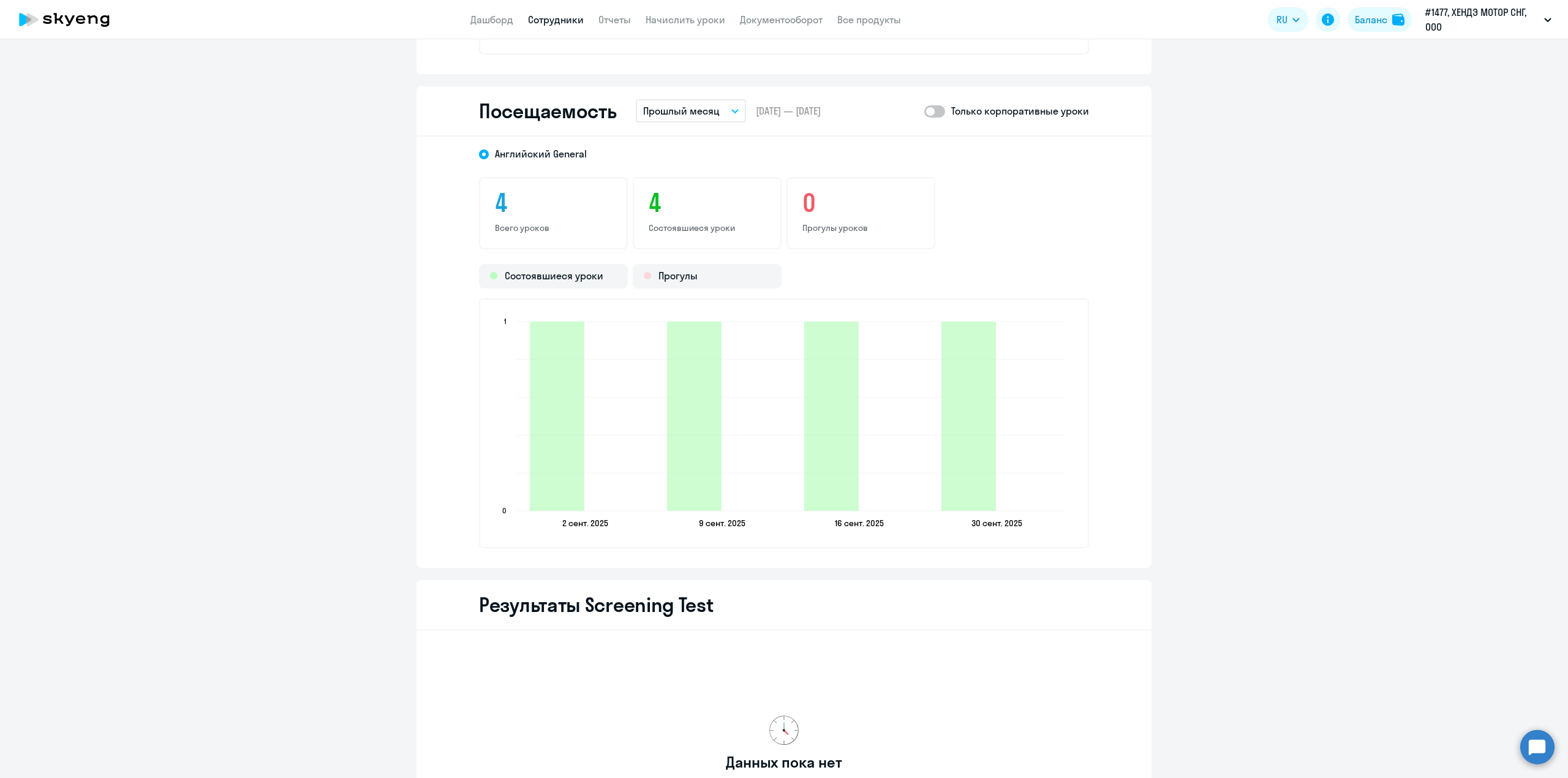
click at [687, 116] on button "Прошлый месяц" at bounding box center [691, 111] width 110 height 23
click at [678, 145] on li "Текущий месяц" at bounding box center [700, 145] width 129 height 31
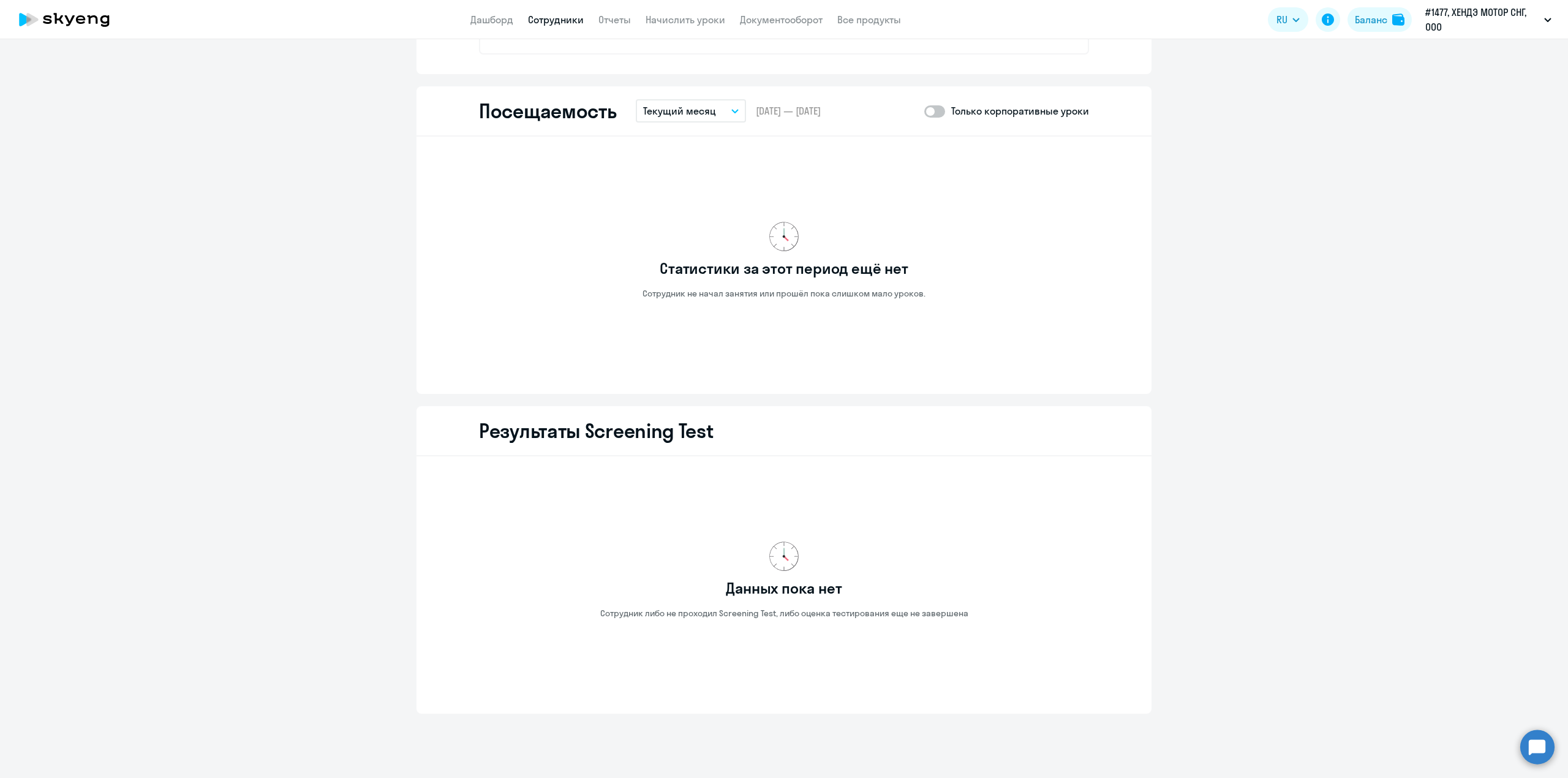
click at [689, 109] on p "Текущий месяц" at bounding box center [679, 111] width 73 height 15
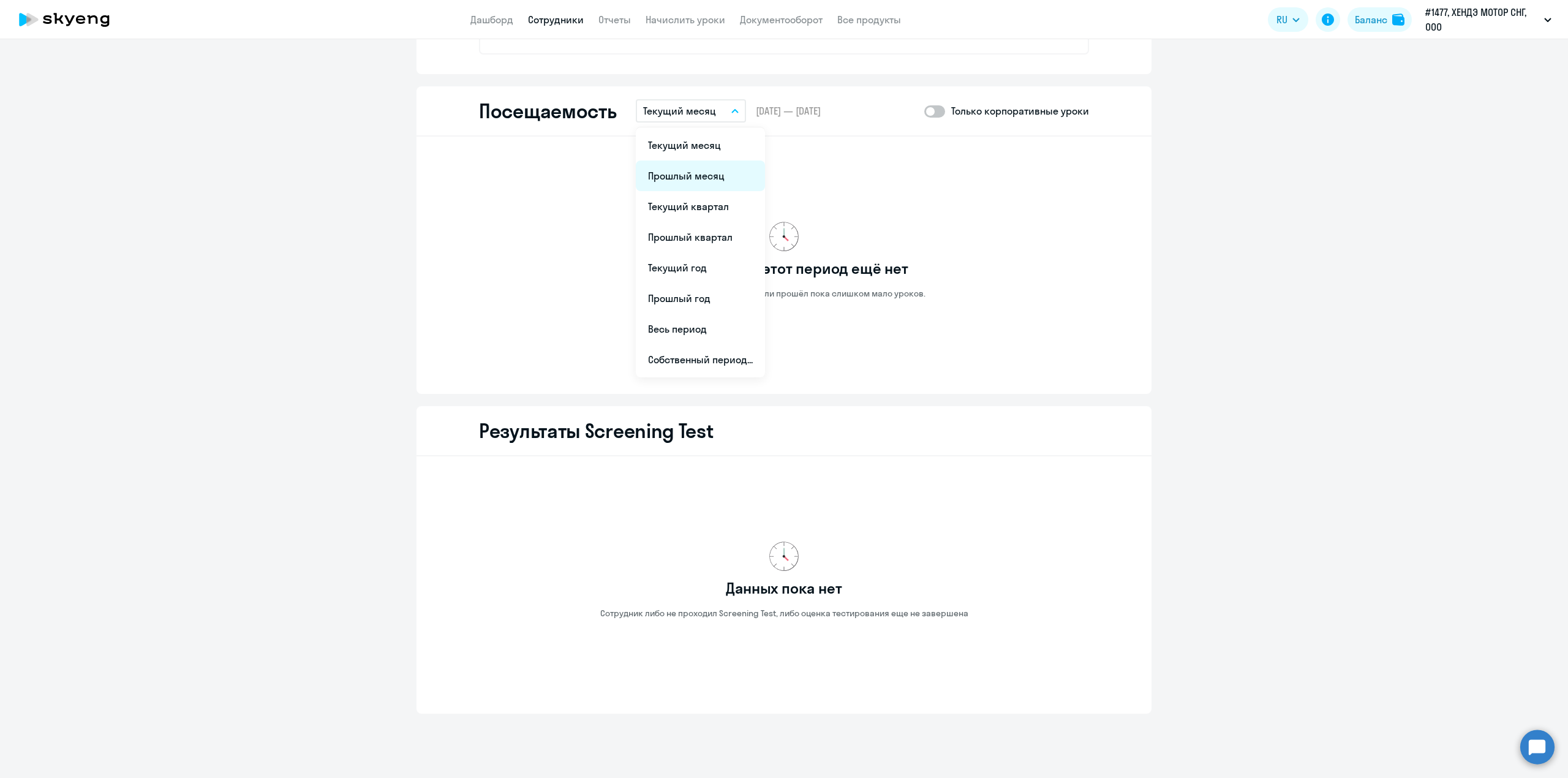
click at [683, 164] on li "Прошлый месяц" at bounding box center [700, 176] width 129 height 31
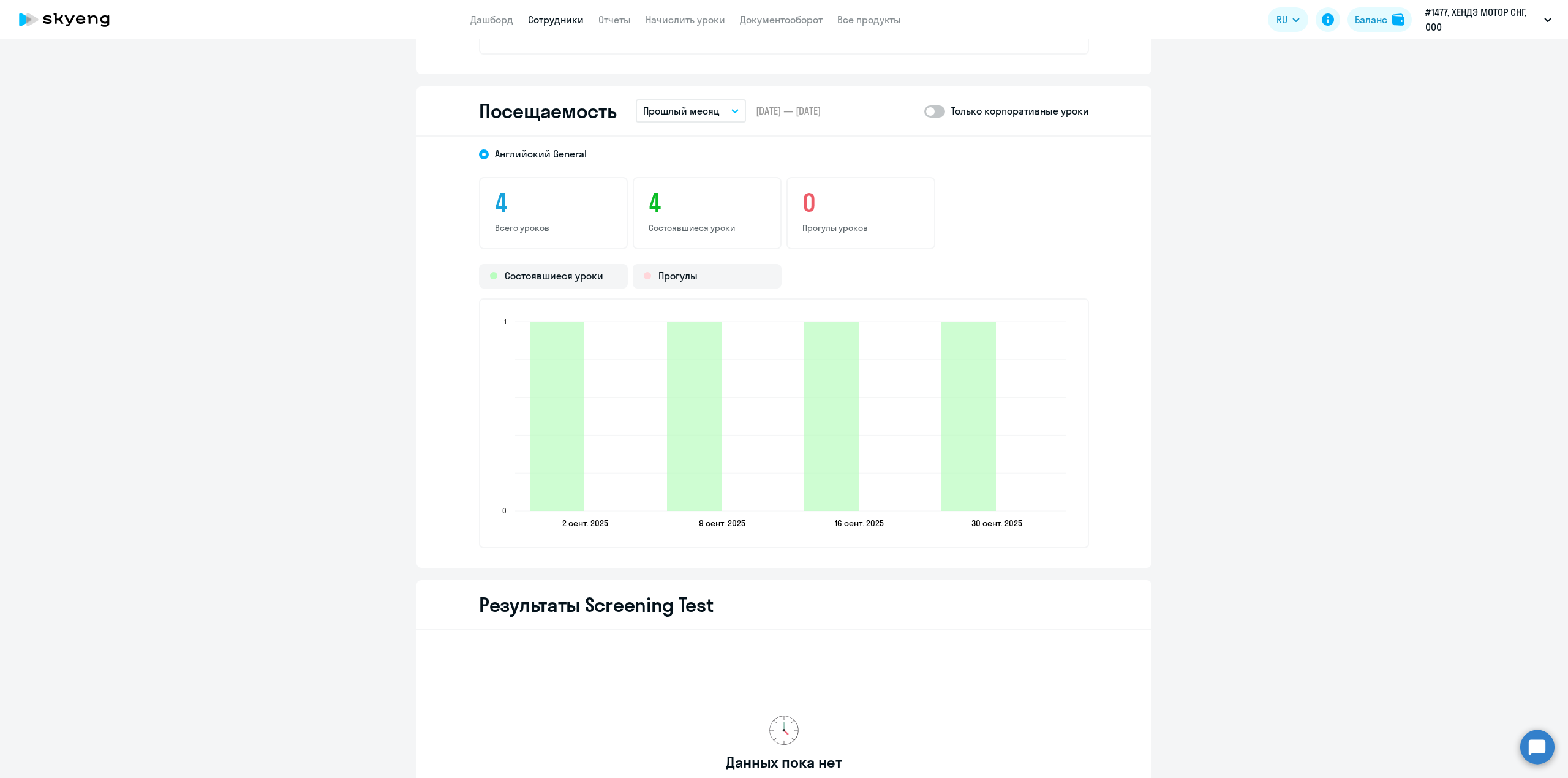
click at [937, 109] on span at bounding box center [935, 112] width 21 height 12
click at [924, 111] on input "checkbox" at bounding box center [924, 111] width 1 height 1
checkbox input "true"
